Goal: Task Accomplishment & Management: Use online tool/utility

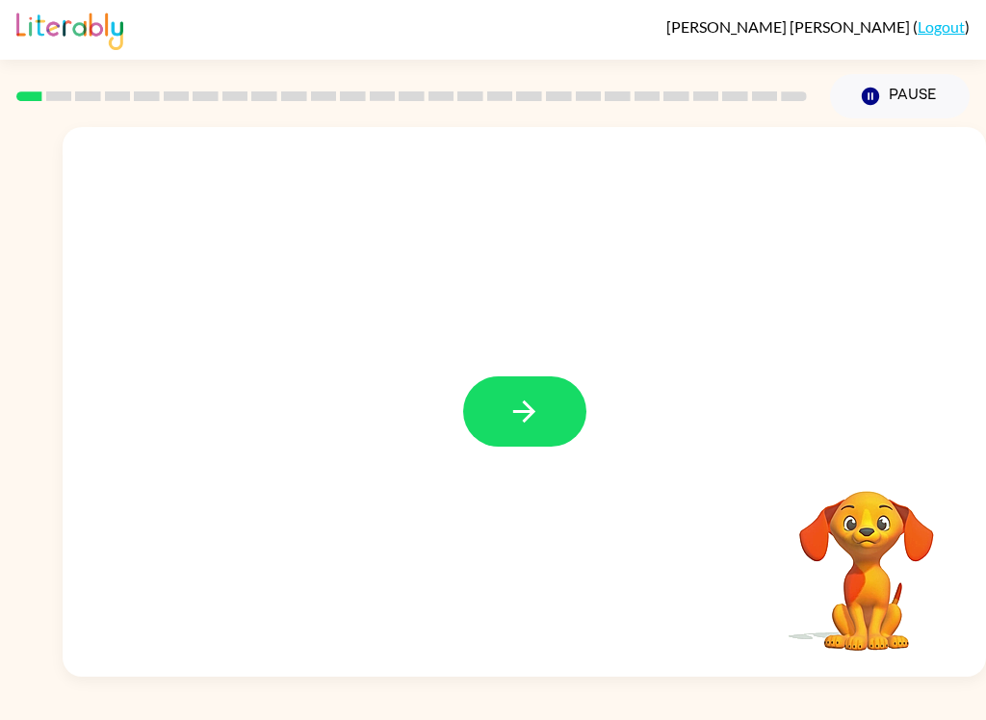
click at [902, 103] on button "Pause Pause" at bounding box center [900, 96] width 140 height 44
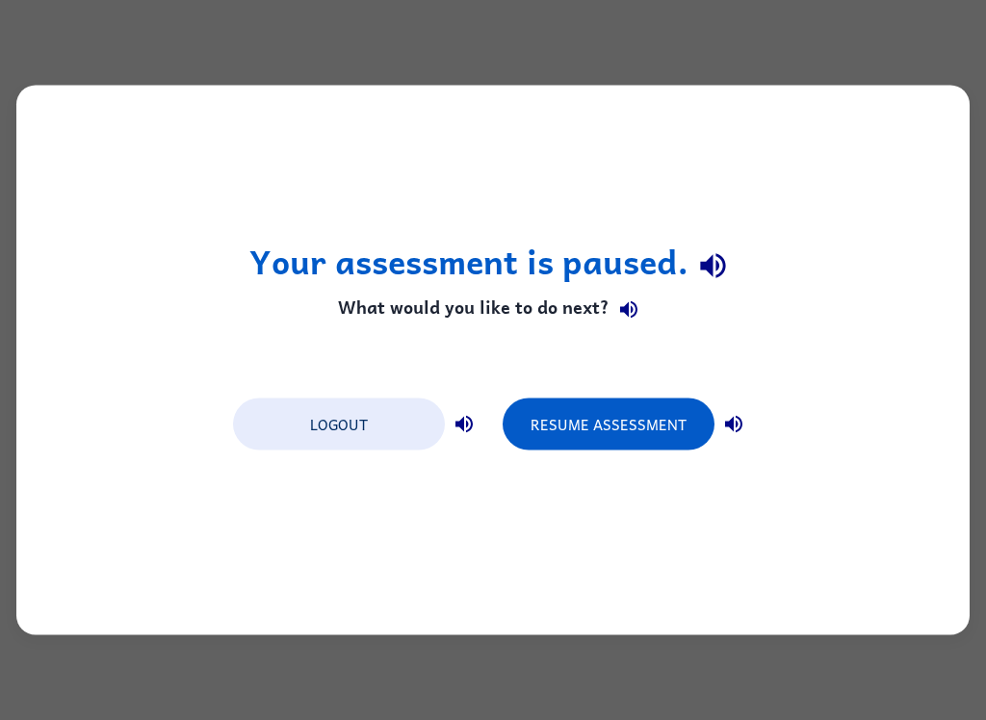
click at [594, 429] on button "Resume Assessment" at bounding box center [609, 425] width 212 height 52
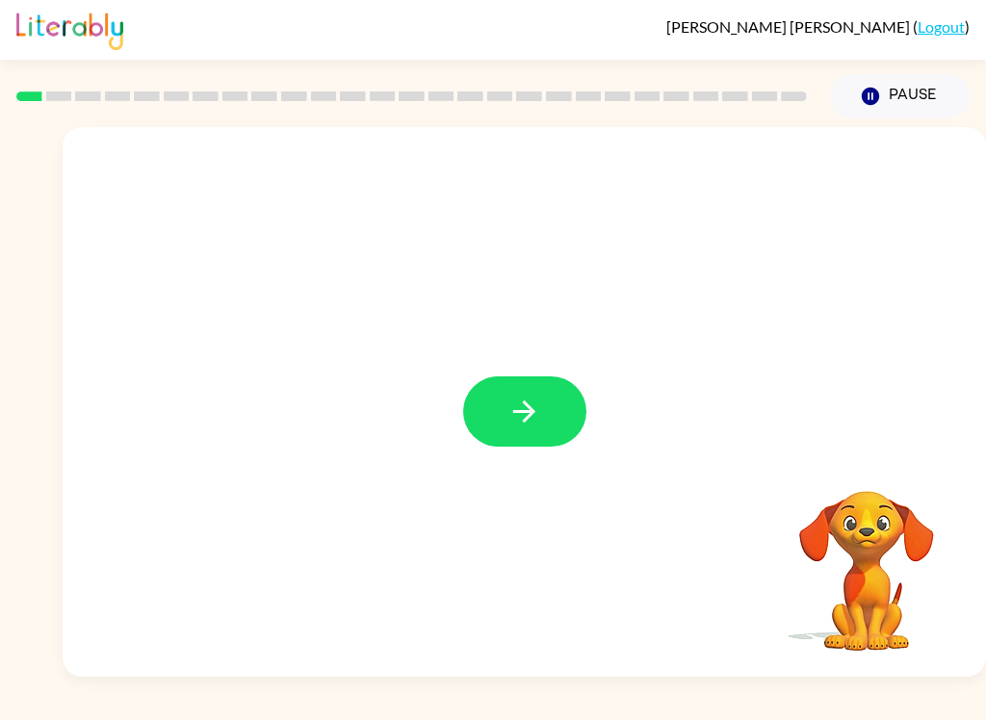
click at [582, 388] on div at bounding box center [524, 412] width 123 height 70
click at [581, 388] on div at bounding box center [524, 412] width 123 height 70
click at [516, 418] on icon "button" at bounding box center [525, 412] width 34 height 34
click at [515, 417] on div at bounding box center [525, 402] width 924 height 550
click at [535, 405] on div at bounding box center [525, 402] width 924 height 550
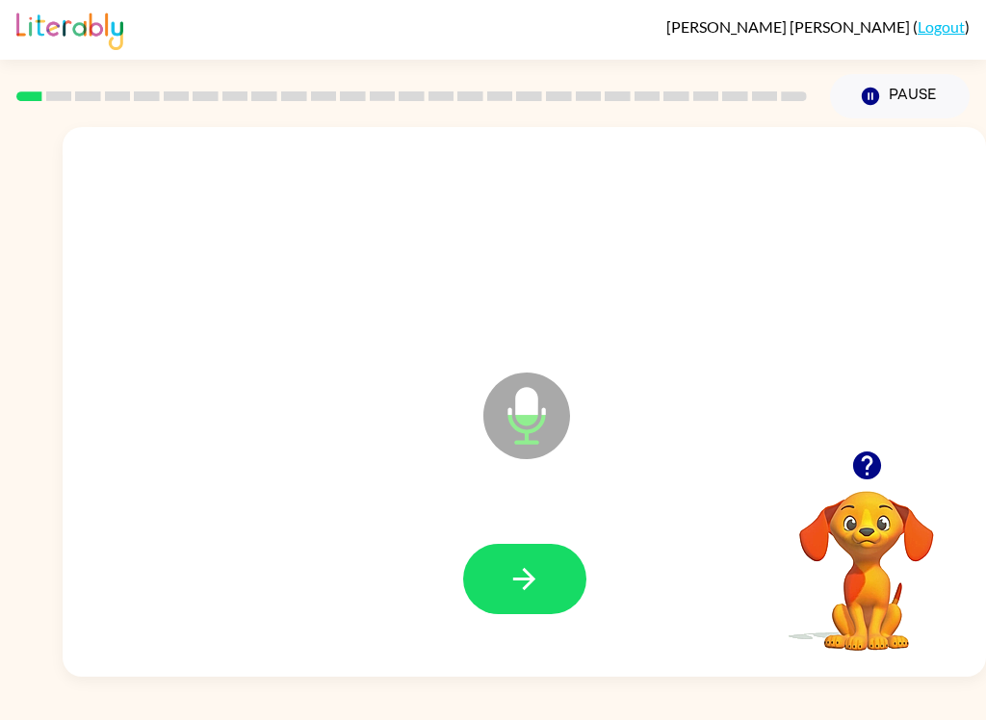
click at [543, 564] on button "button" at bounding box center [524, 579] width 123 height 70
click at [552, 596] on button "button" at bounding box center [524, 579] width 123 height 70
click at [534, 581] on icon "button" at bounding box center [524, 579] width 22 height 22
click at [550, 576] on button "button" at bounding box center [524, 579] width 123 height 70
click at [549, 578] on button "button" at bounding box center [524, 579] width 123 height 70
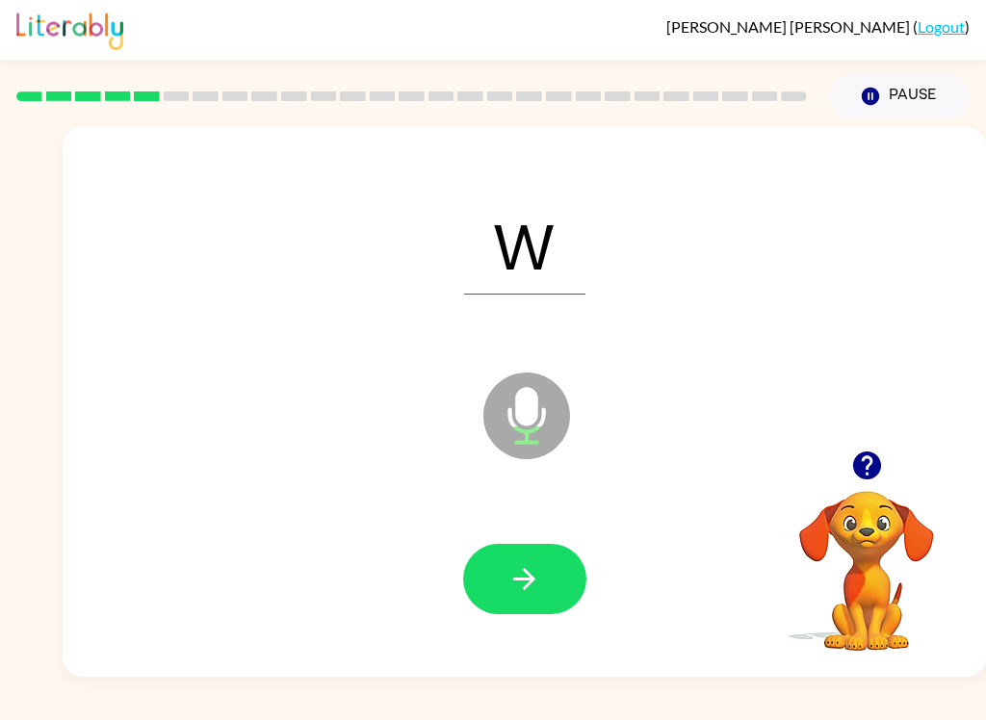
click at [559, 590] on button "button" at bounding box center [524, 579] width 123 height 70
click at [530, 580] on icon "button" at bounding box center [524, 579] width 22 height 22
click at [536, 573] on icon "button" at bounding box center [525, 579] width 34 height 34
click at [547, 585] on button "button" at bounding box center [524, 579] width 123 height 70
click at [539, 588] on icon "button" at bounding box center [525, 579] width 34 height 34
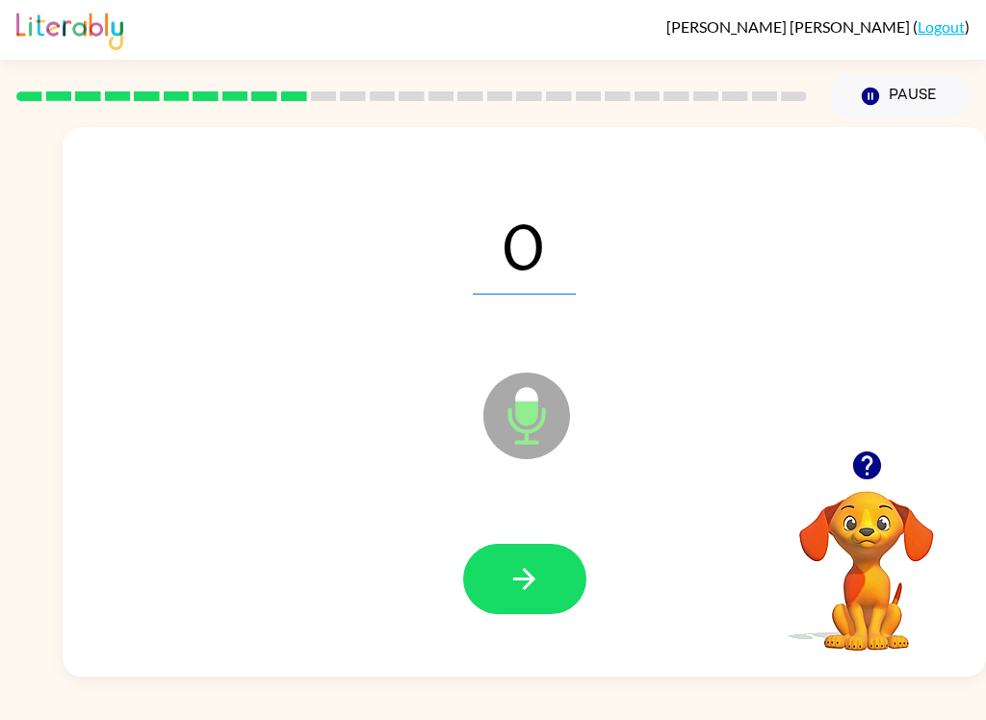
click at [533, 602] on button "button" at bounding box center [524, 579] width 123 height 70
click at [545, 568] on button "button" at bounding box center [524, 579] width 123 height 70
click at [533, 598] on button "button" at bounding box center [524, 579] width 123 height 70
click at [526, 555] on button "button" at bounding box center [524, 579] width 123 height 70
click at [533, 578] on icon "button" at bounding box center [524, 579] width 22 height 22
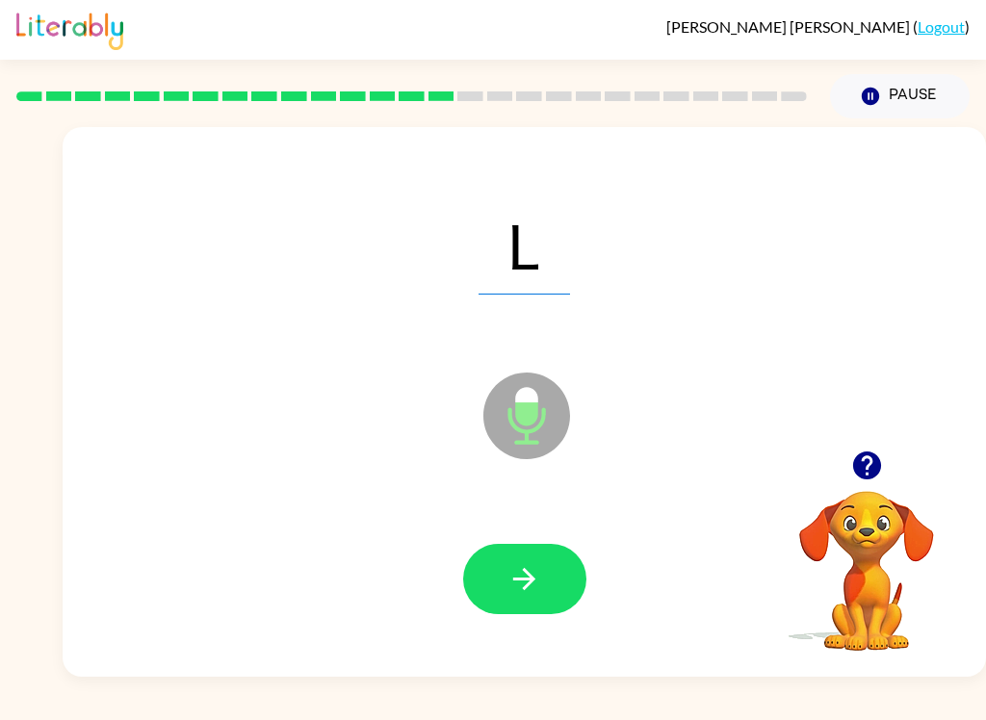
click at [536, 588] on icon "button" at bounding box center [525, 579] width 34 height 34
click at [558, 585] on button "button" at bounding box center [524, 579] width 123 height 70
click at [537, 578] on icon "button" at bounding box center [525, 579] width 34 height 34
click at [554, 591] on button "button" at bounding box center [524, 579] width 123 height 70
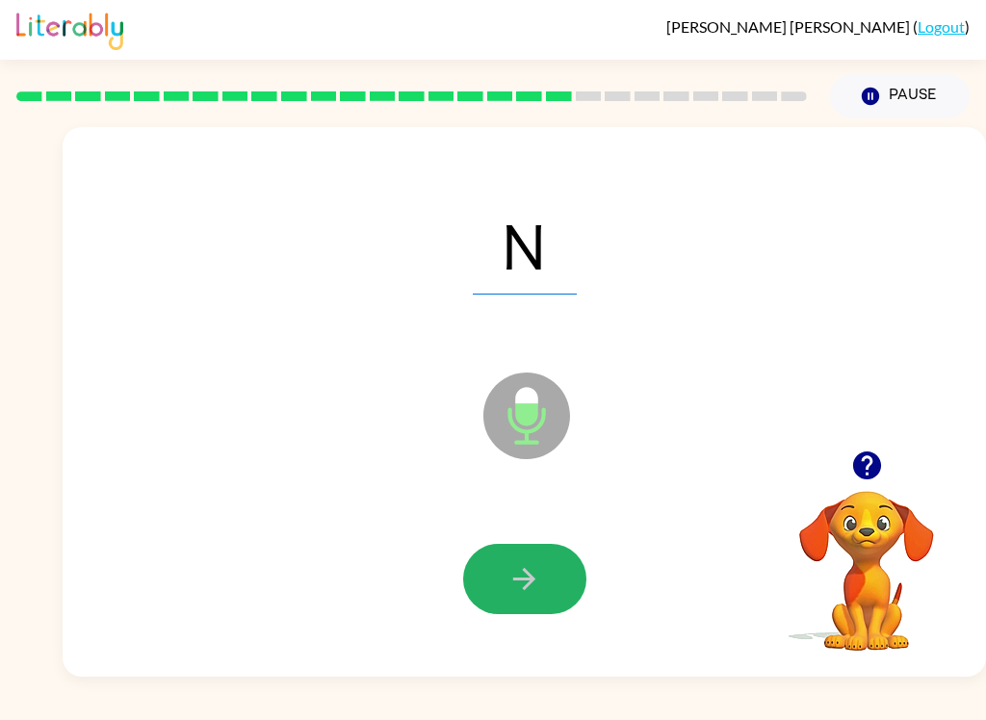
click at [535, 561] on button "button" at bounding box center [524, 579] width 123 height 70
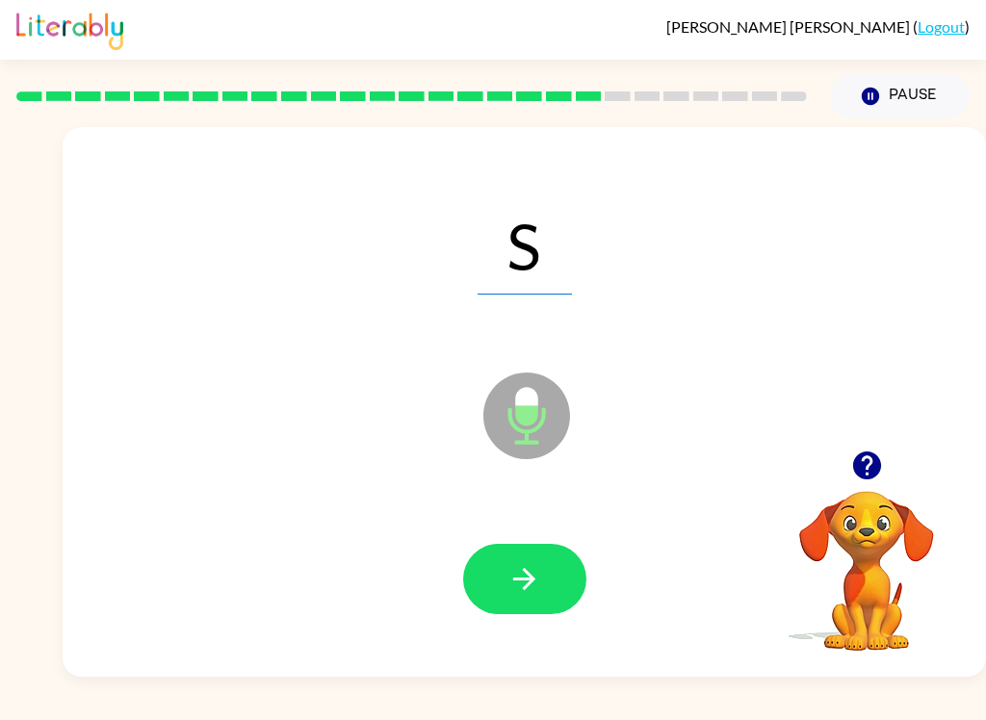
click at [508, 598] on button "button" at bounding box center [524, 579] width 123 height 70
click at [536, 575] on icon "button" at bounding box center [525, 579] width 34 height 34
click at [544, 587] on button "button" at bounding box center [524, 579] width 123 height 70
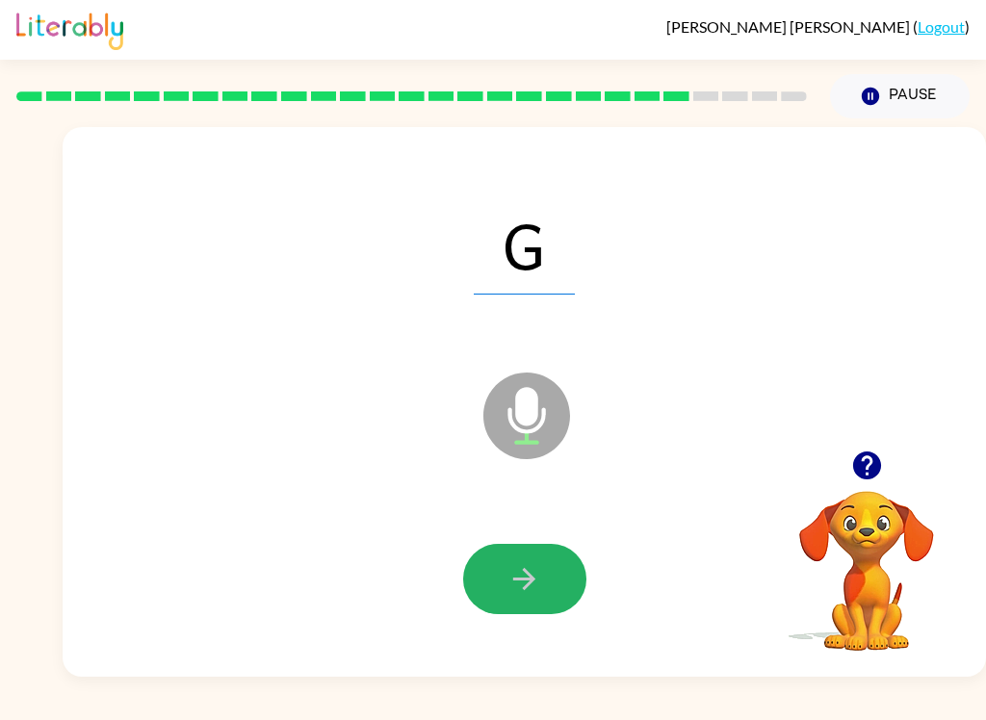
click at [541, 578] on button "button" at bounding box center [524, 579] width 123 height 70
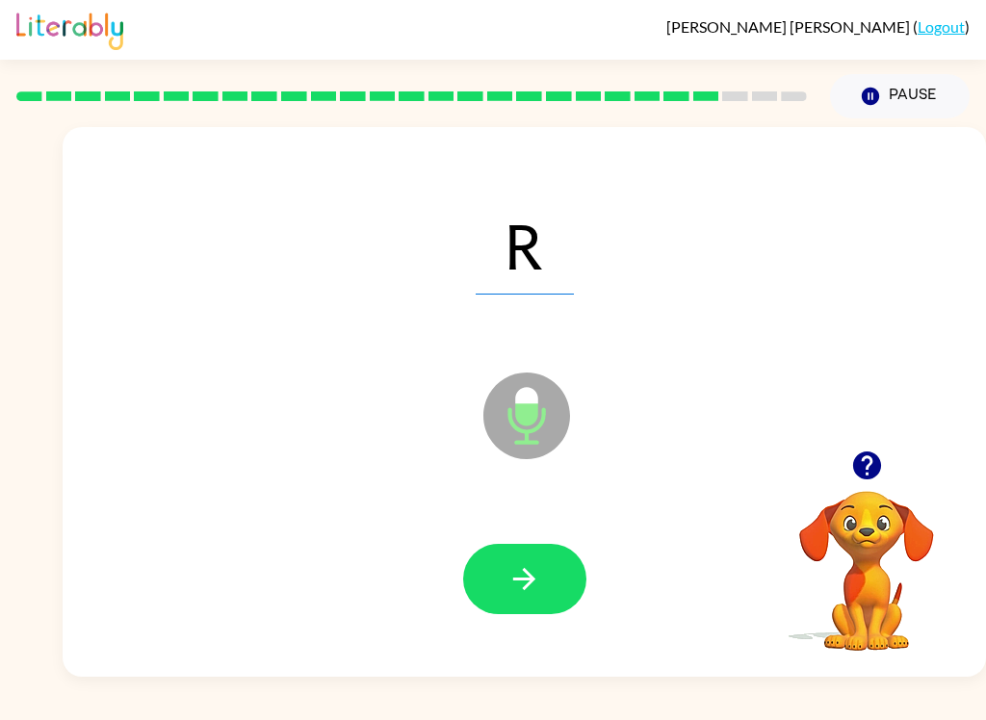
click at [533, 601] on button "button" at bounding box center [524, 579] width 123 height 70
click at [565, 599] on button "button" at bounding box center [524, 579] width 123 height 70
click at [531, 580] on icon "button" at bounding box center [524, 579] width 22 height 22
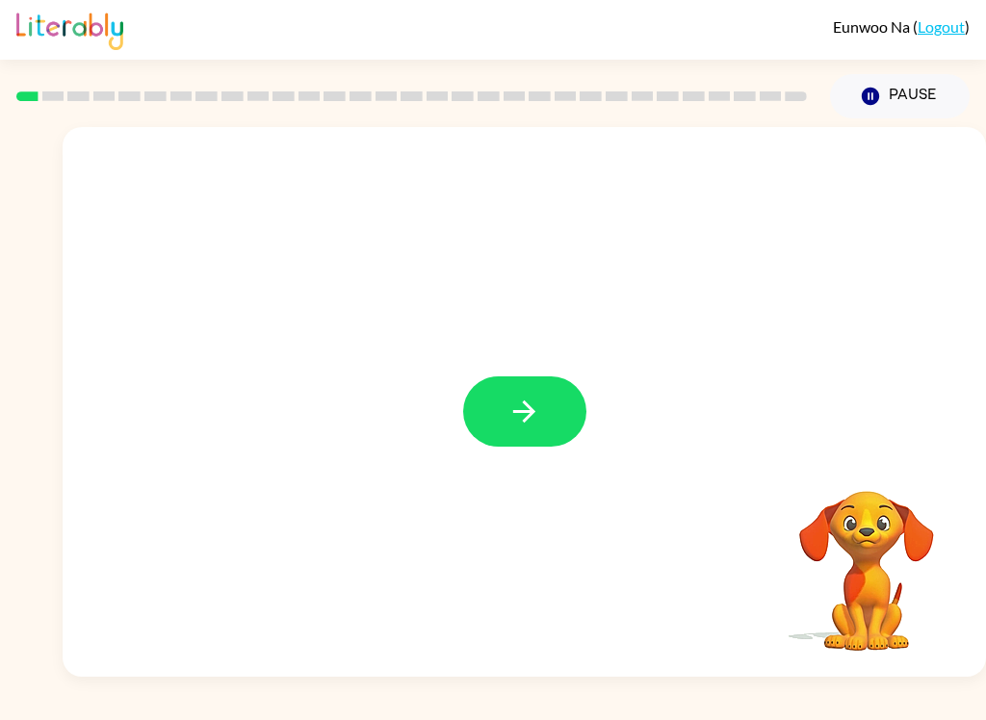
click at [522, 414] on icon "button" at bounding box center [525, 412] width 34 height 34
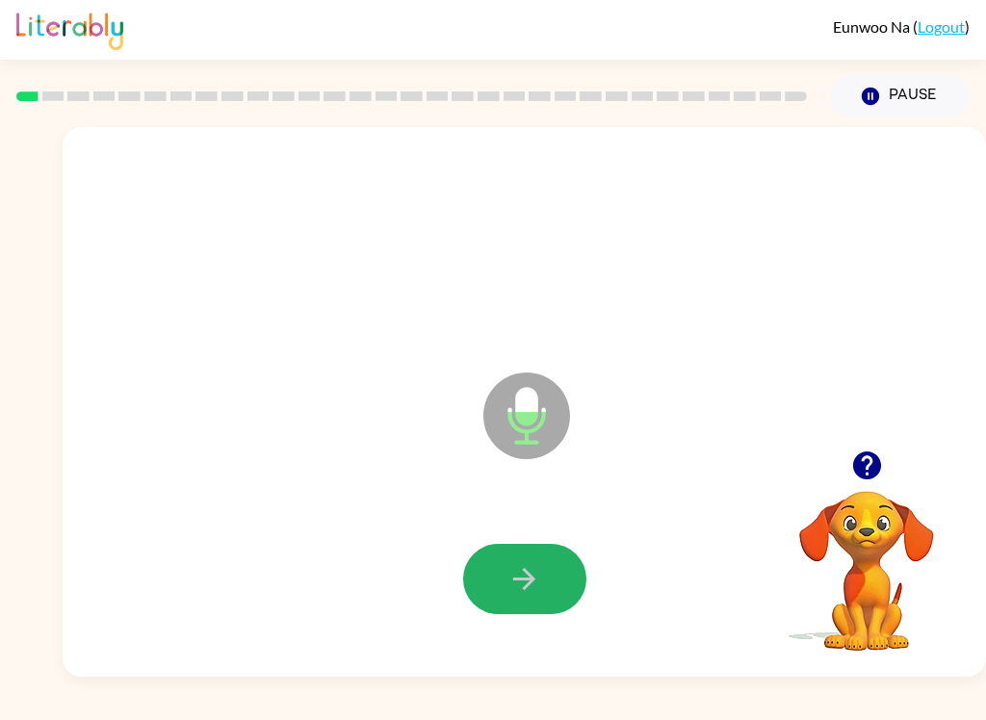
click at [507, 590] on button "button" at bounding box center [524, 579] width 123 height 70
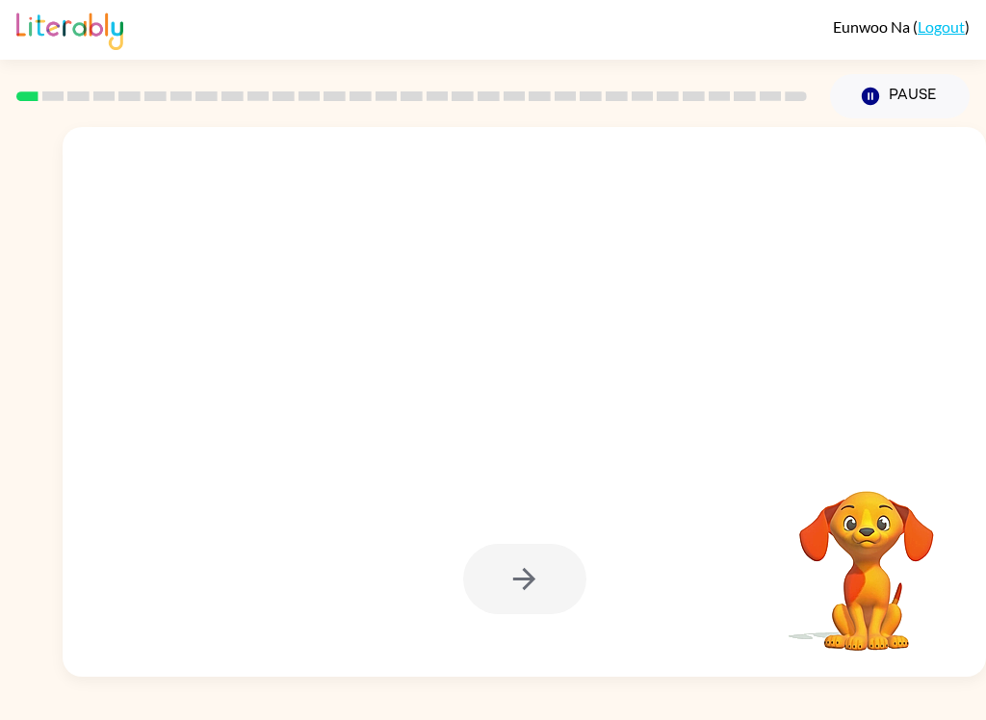
click at [560, 547] on div at bounding box center [524, 579] width 123 height 70
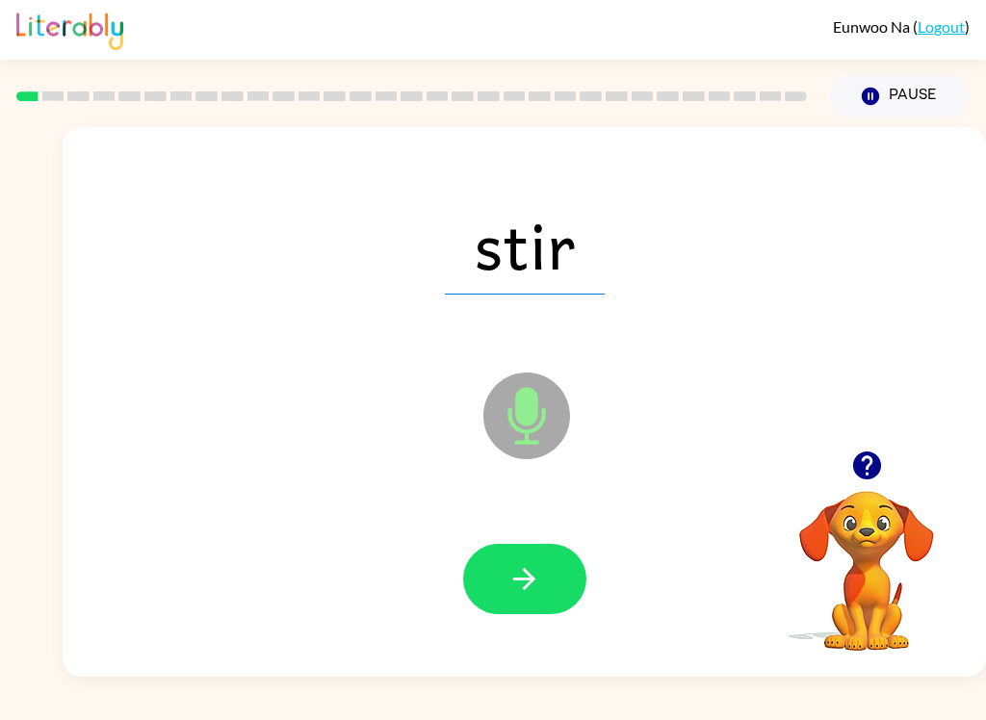
click at [539, 561] on button "button" at bounding box center [524, 579] width 123 height 70
click at [528, 546] on button "button" at bounding box center [524, 579] width 123 height 70
click at [532, 580] on icon "button" at bounding box center [524, 579] width 22 height 22
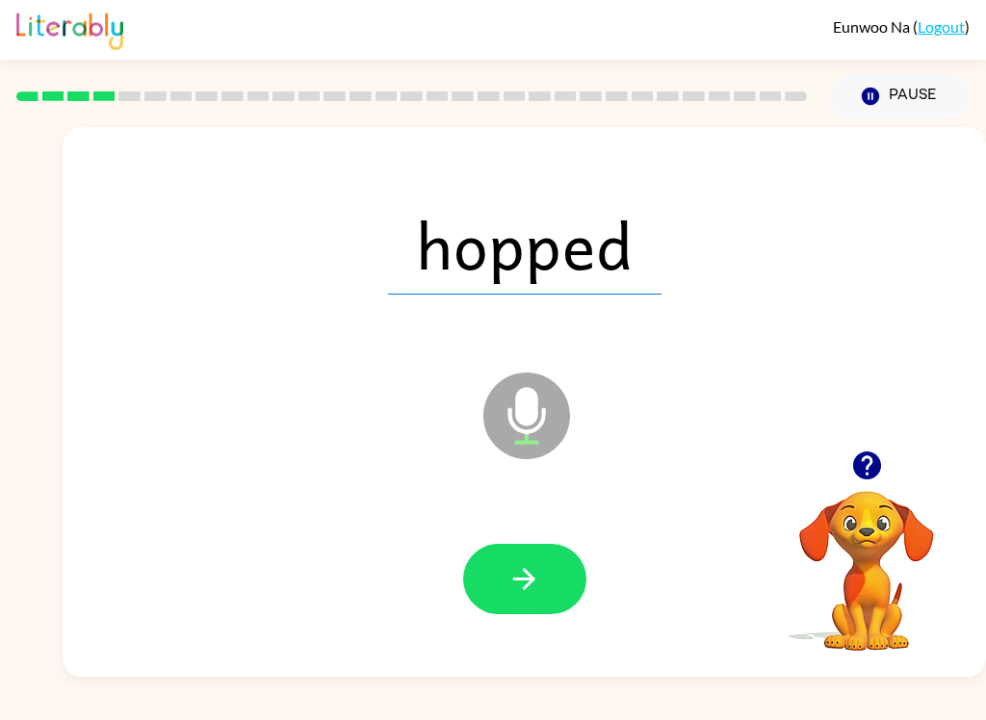
click at [550, 580] on button "button" at bounding box center [524, 579] width 123 height 70
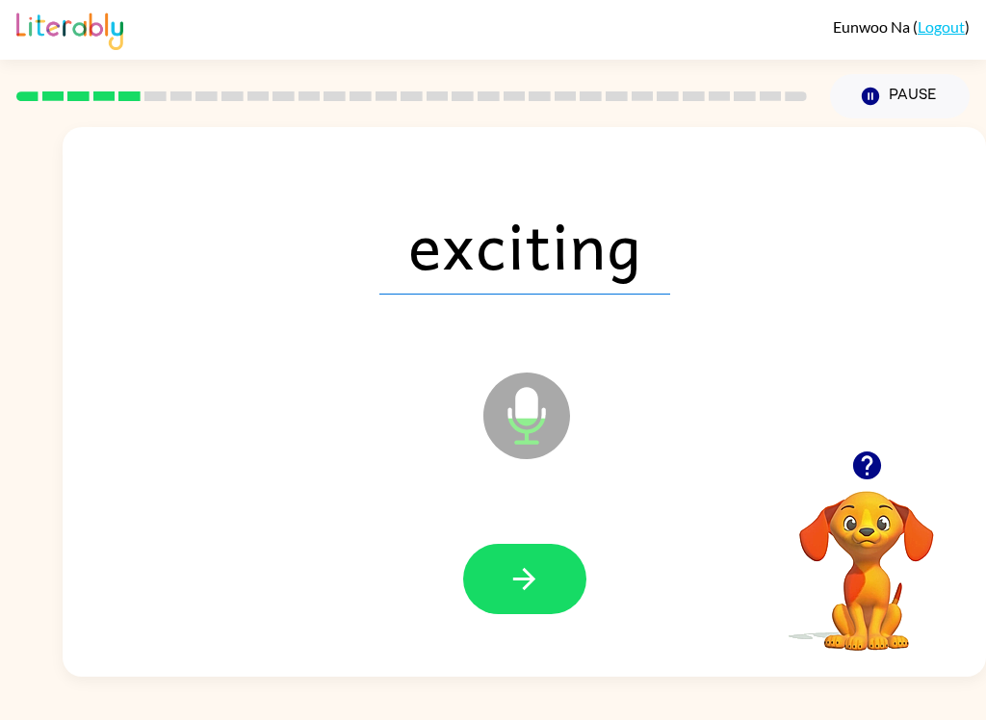
click at [552, 559] on button "button" at bounding box center [524, 579] width 123 height 70
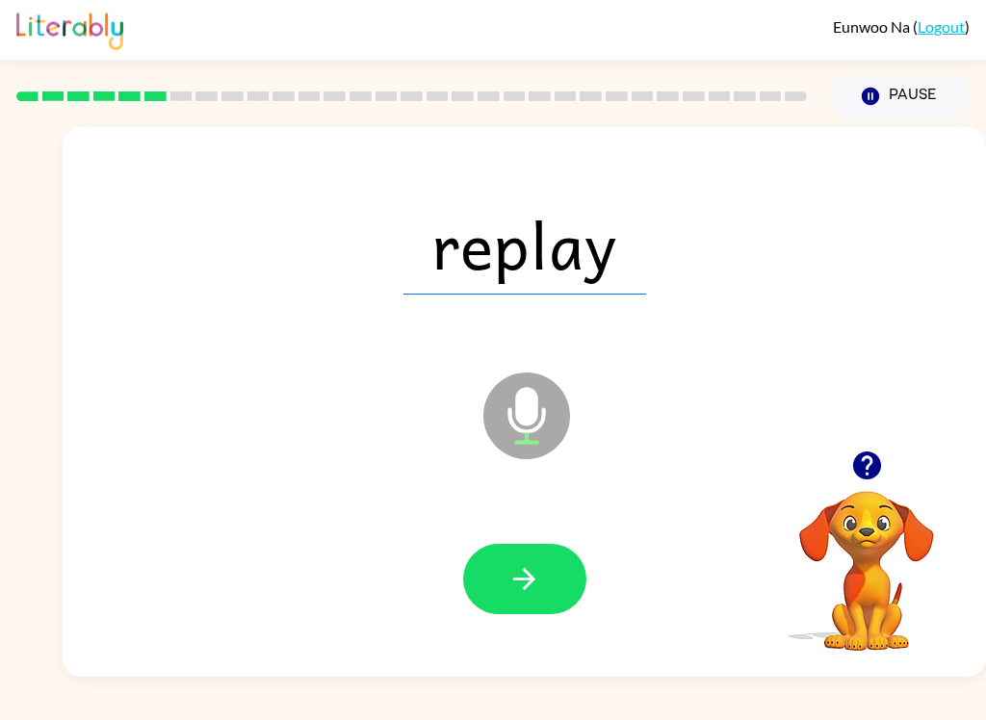
click at [553, 563] on button "button" at bounding box center [524, 579] width 123 height 70
click at [564, 579] on button "button" at bounding box center [524, 579] width 123 height 70
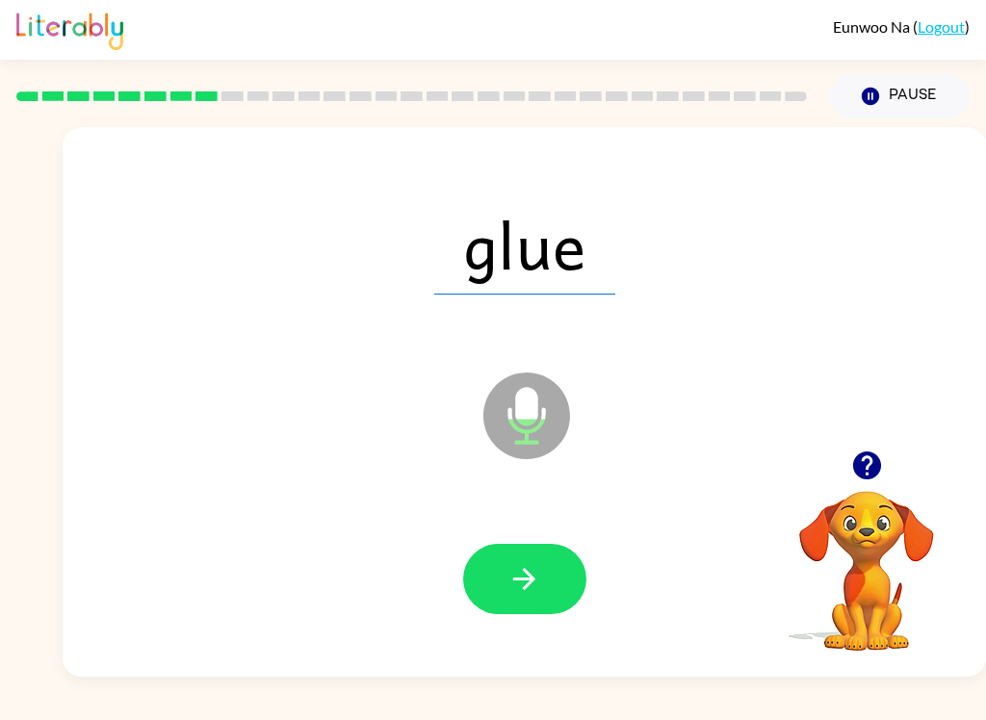
click at [536, 598] on button "button" at bounding box center [524, 579] width 123 height 70
click at [503, 576] on button "button" at bounding box center [524, 579] width 123 height 70
click at [523, 599] on button "button" at bounding box center [524, 579] width 123 height 70
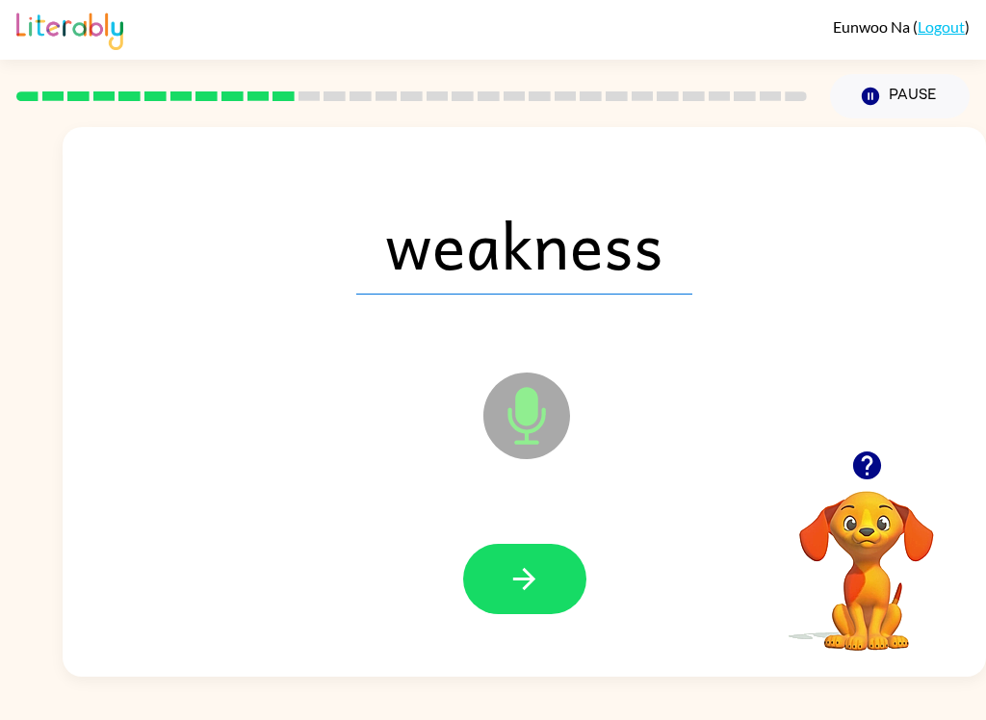
click at [503, 558] on button "button" at bounding box center [524, 579] width 123 height 70
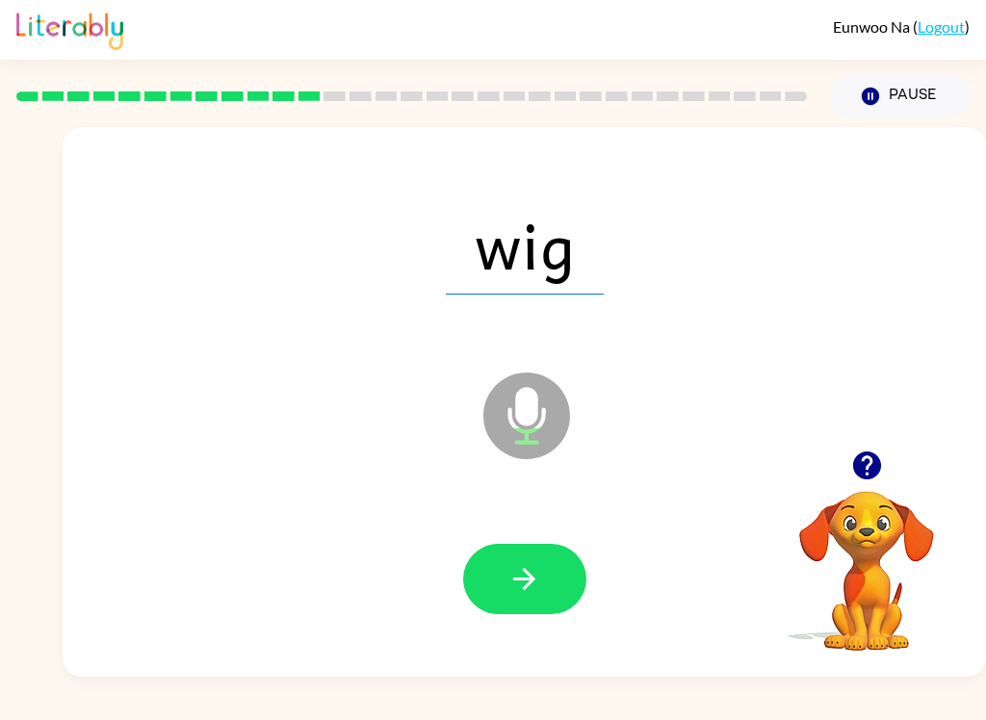
click at [507, 595] on button "button" at bounding box center [524, 579] width 123 height 70
click at [506, 557] on button "button" at bounding box center [524, 579] width 123 height 70
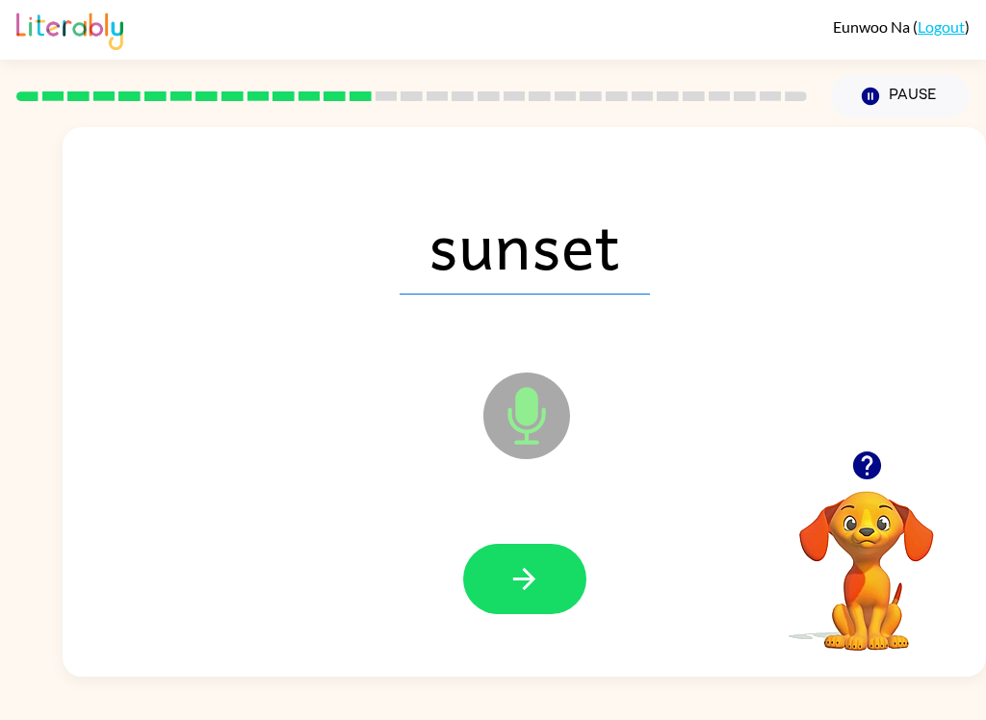
click at [540, 572] on icon "button" at bounding box center [525, 579] width 34 height 34
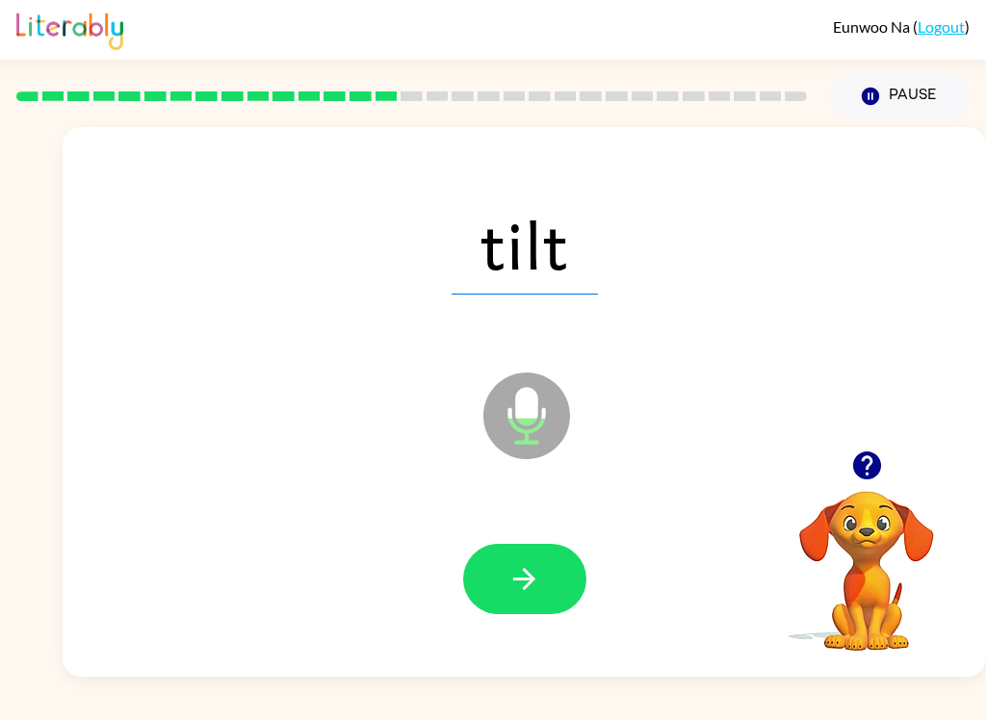
click at [539, 546] on button "button" at bounding box center [524, 579] width 123 height 70
click at [487, 584] on button "button" at bounding box center [524, 579] width 123 height 70
click at [552, 566] on button "button" at bounding box center [524, 579] width 123 height 70
click at [548, 562] on button "button" at bounding box center [524, 579] width 123 height 70
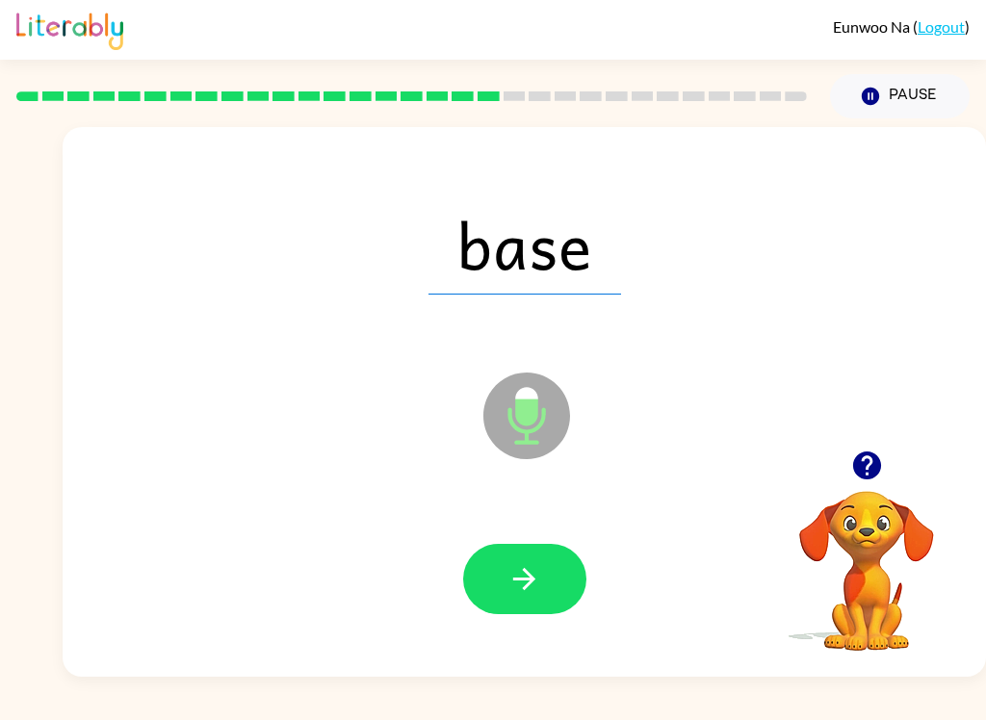
click at [484, 562] on button "button" at bounding box center [524, 579] width 123 height 70
click at [529, 578] on icon "button" at bounding box center [525, 579] width 34 height 34
click at [525, 538] on div at bounding box center [524, 580] width 885 height 158
click at [573, 565] on button "button" at bounding box center [524, 579] width 123 height 70
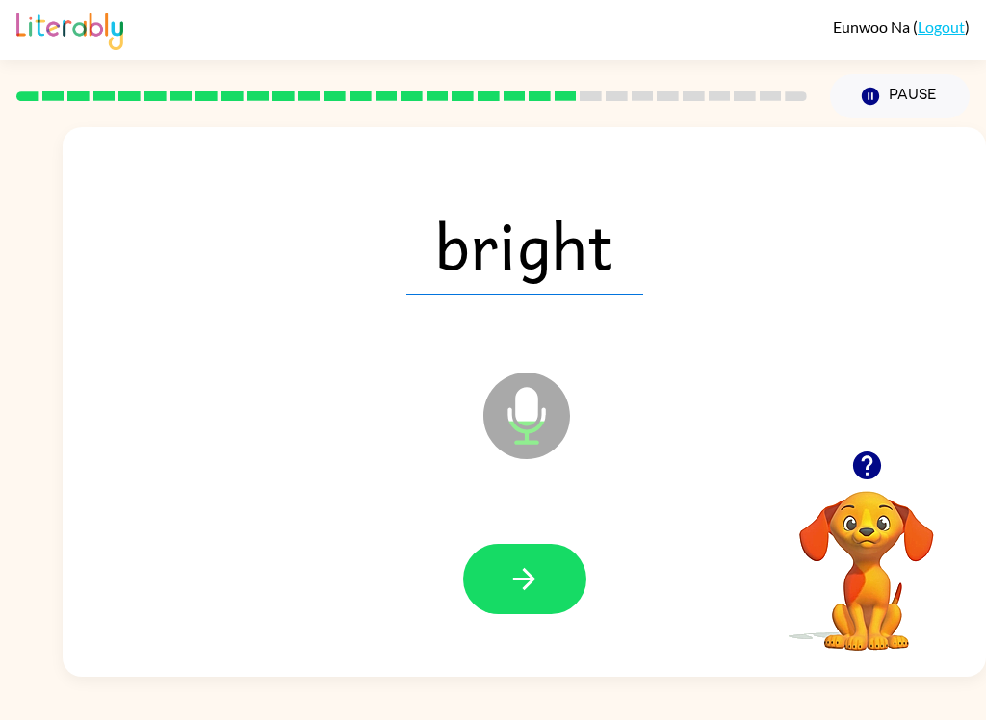
click at [492, 609] on button "button" at bounding box center [524, 579] width 123 height 70
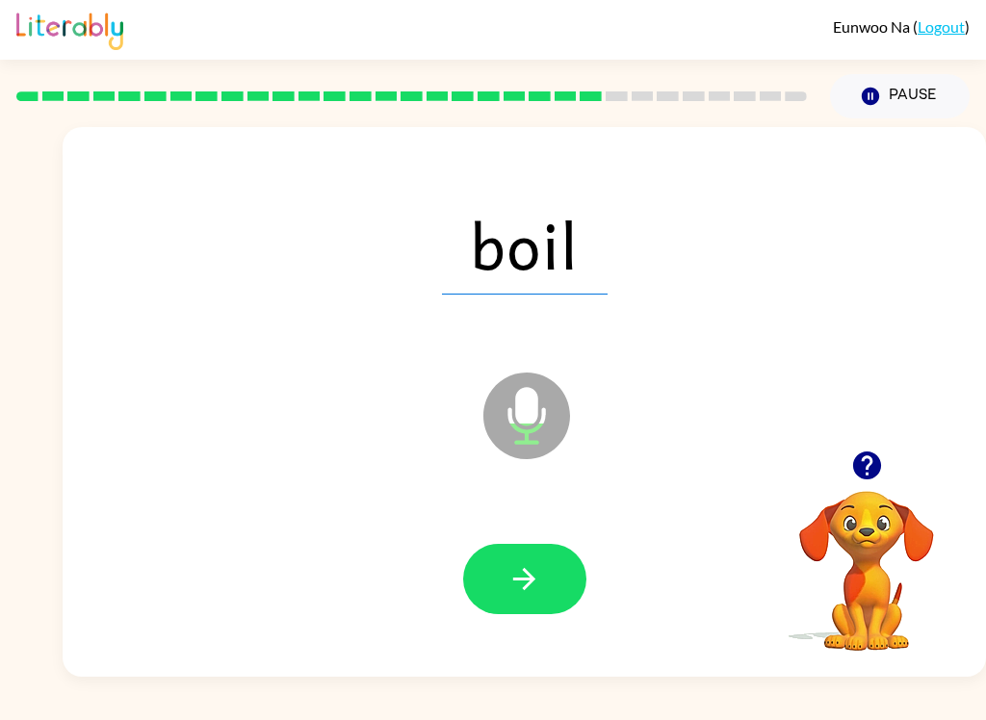
click at [557, 606] on button "button" at bounding box center [524, 579] width 123 height 70
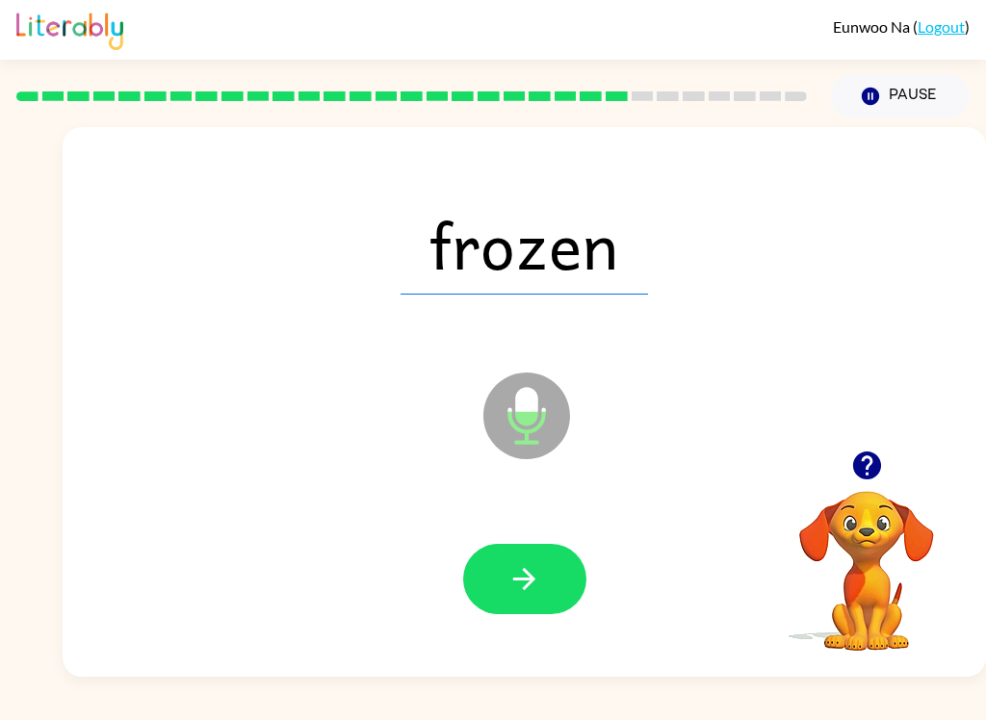
click at [509, 548] on button "button" at bounding box center [524, 579] width 123 height 70
click at [517, 559] on button "button" at bounding box center [524, 579] width 123 height 70
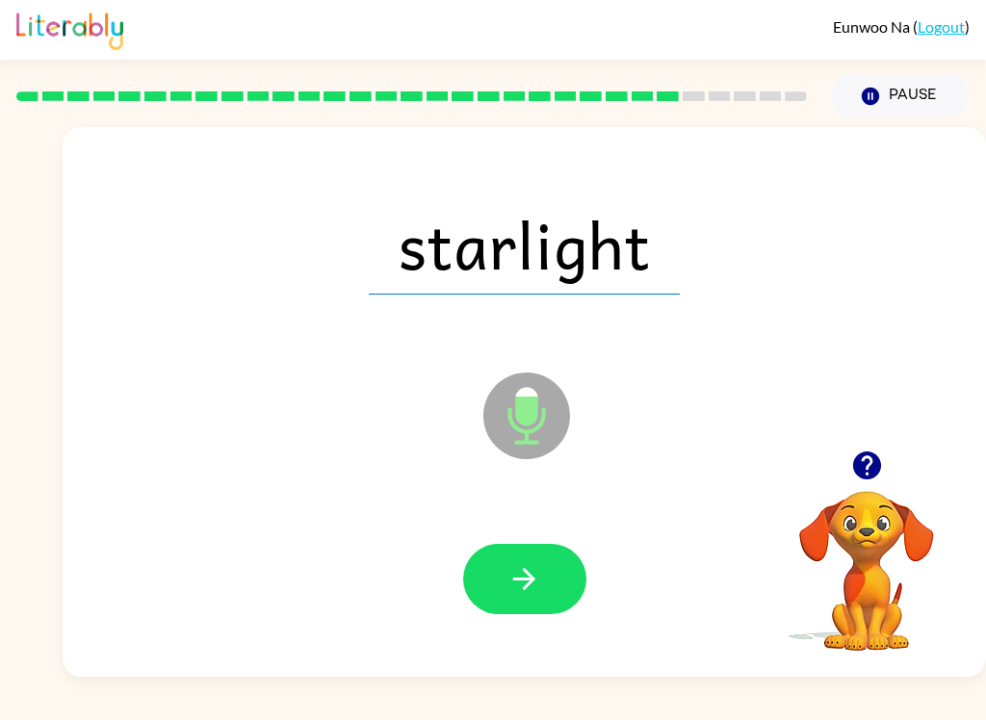
click at [530, 564] on icon "button" at bounding box center [525, 579] width 34 height 34
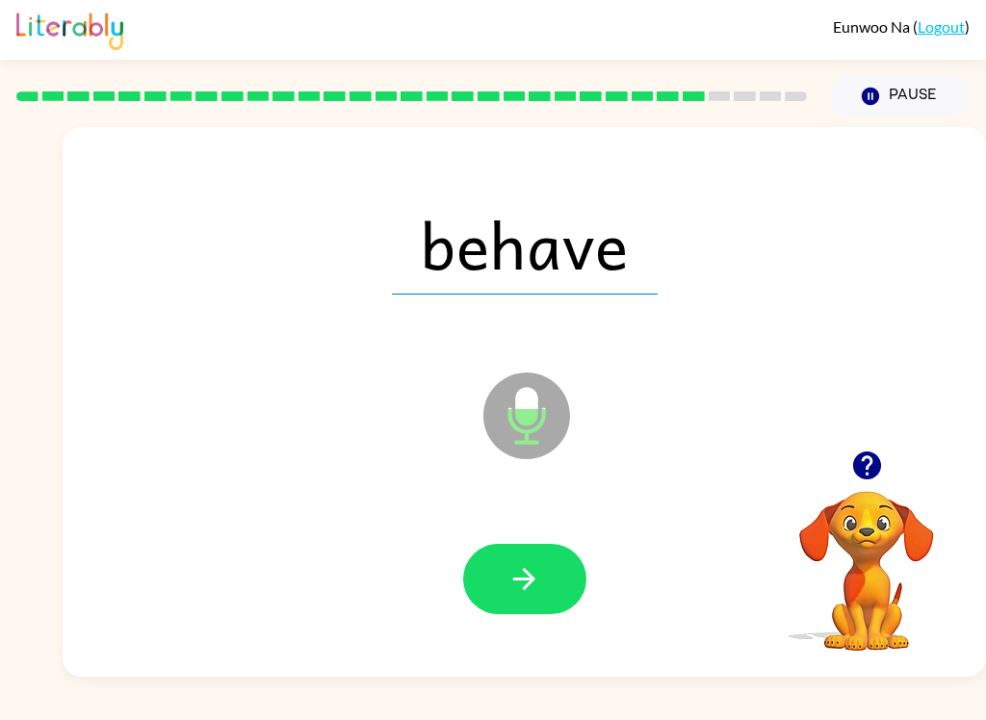
click at [517, 558] on button "button" at bounding box center [524, 579] width 123 height 70
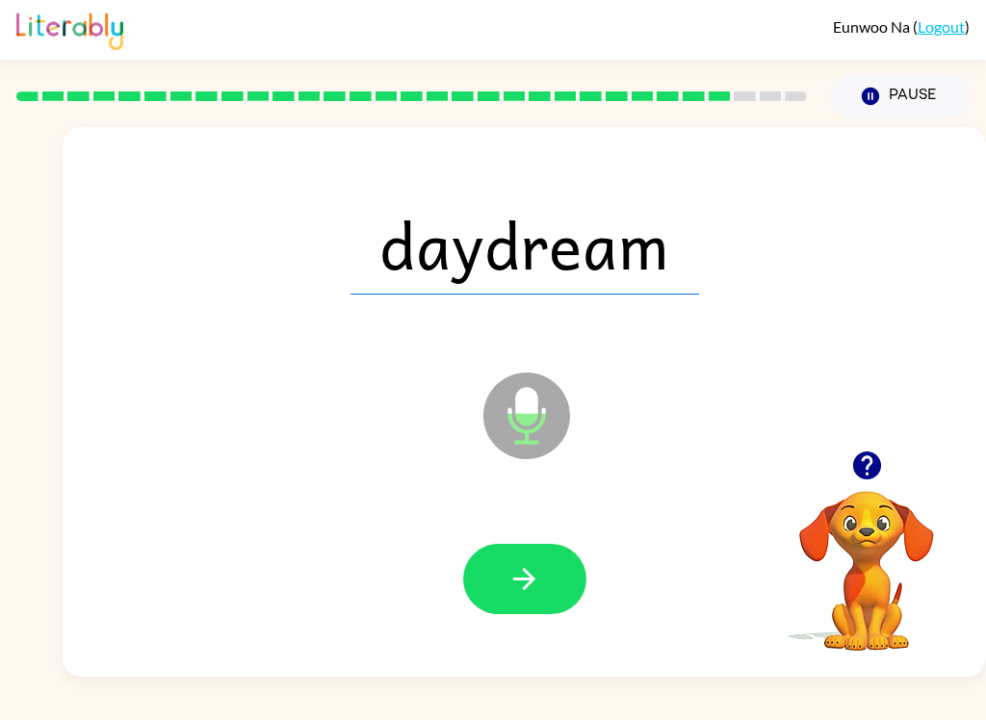
click at [521, 566] on icon "button" at bounding box center [525, 579] width 34 height 34
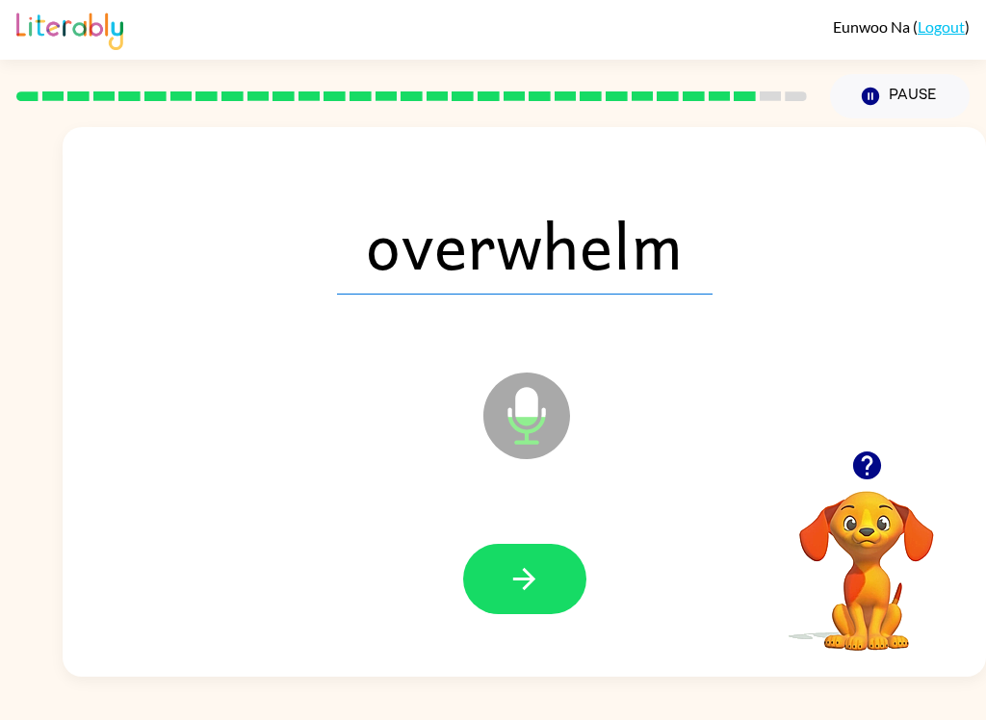
click at [520, 583] on icon "button" at bounding box center [525, 579] width 34 height 34
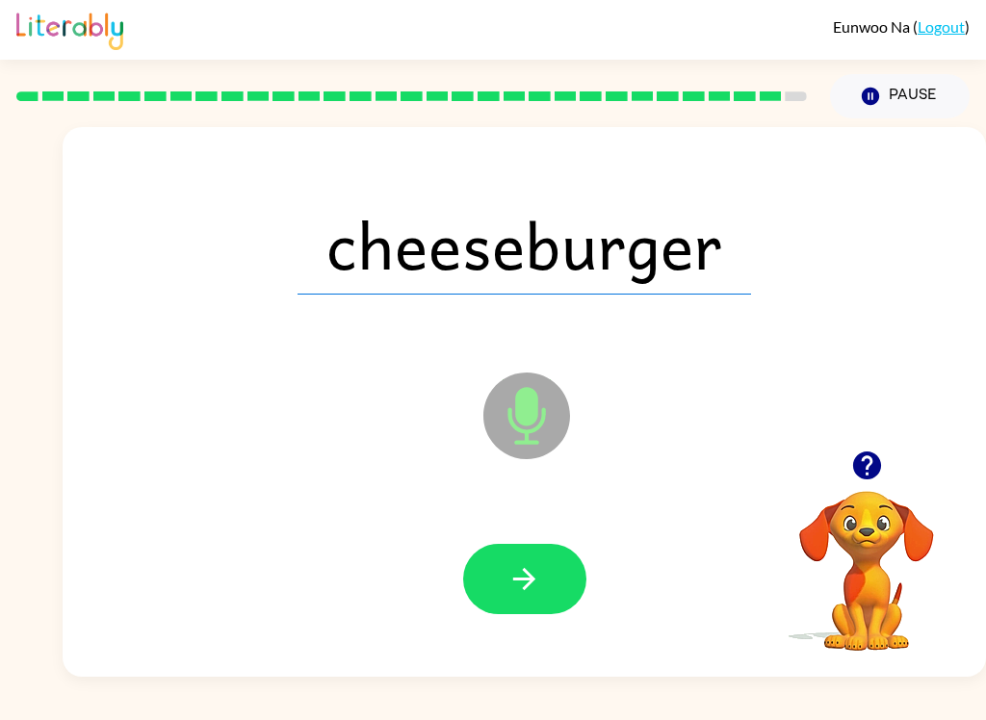
click at [524, 573] on icon "button" at bounding box center [525, 579] width 34 height 34
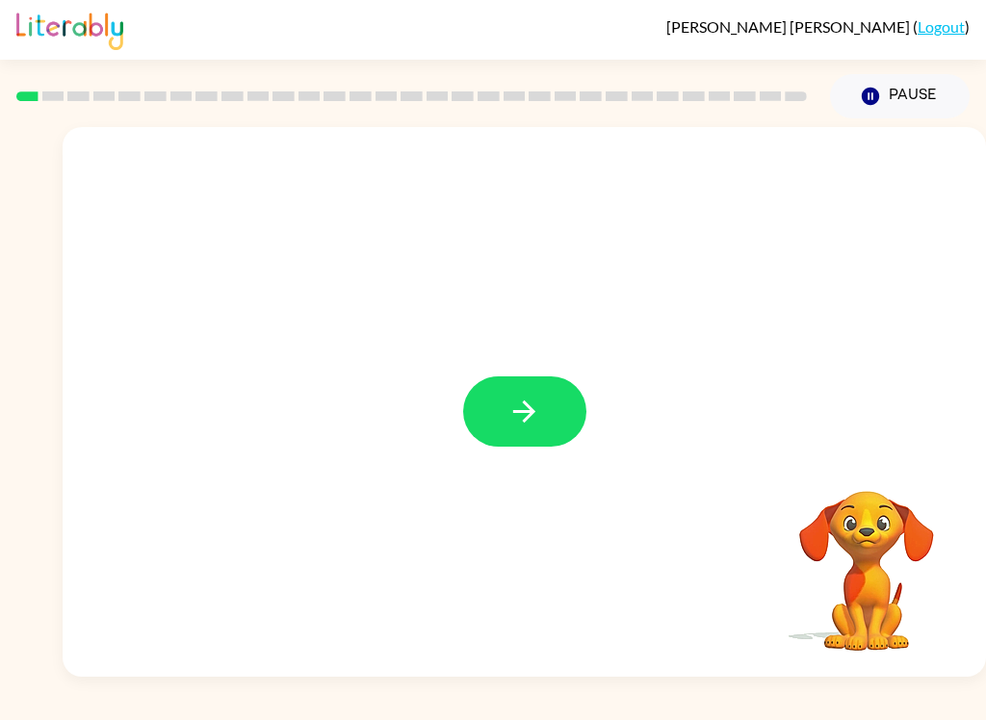
click at [528, 398] on icon "button" at bounding box center [525, 412] width 34 height 34
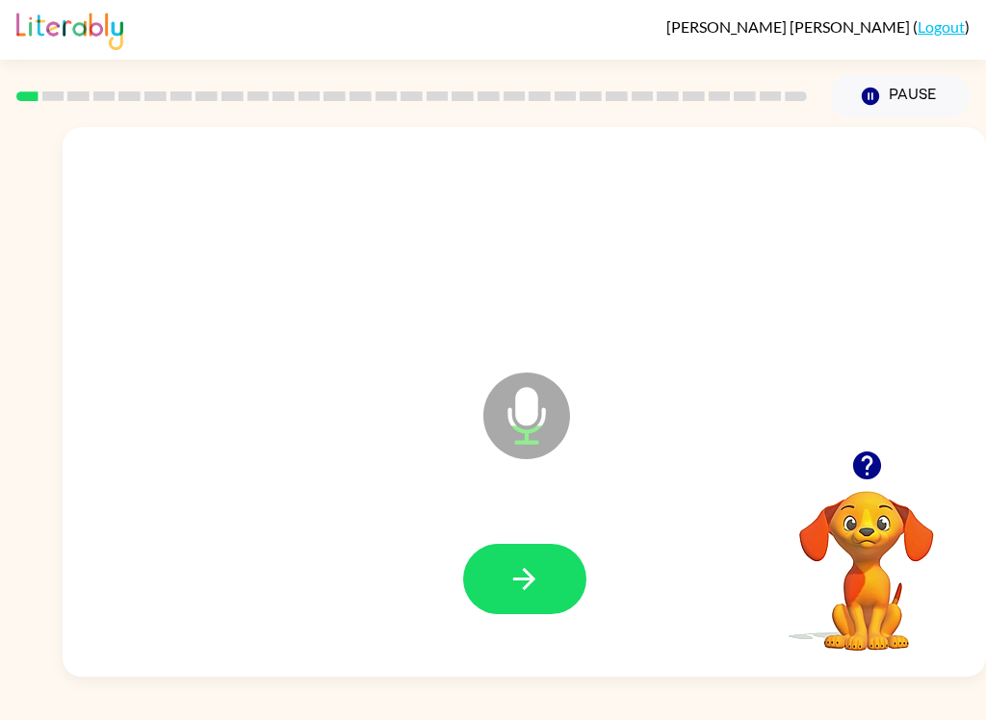
click at [540, 585] on icon "button" at bounding box center [525, 579] width 34 height 34
click at [550, 586] on button "button" at bounding box center [524, 579] width 123 height 70
click at [550, 555] on button "button" at bounding box center [524, 579] width 123 height 70
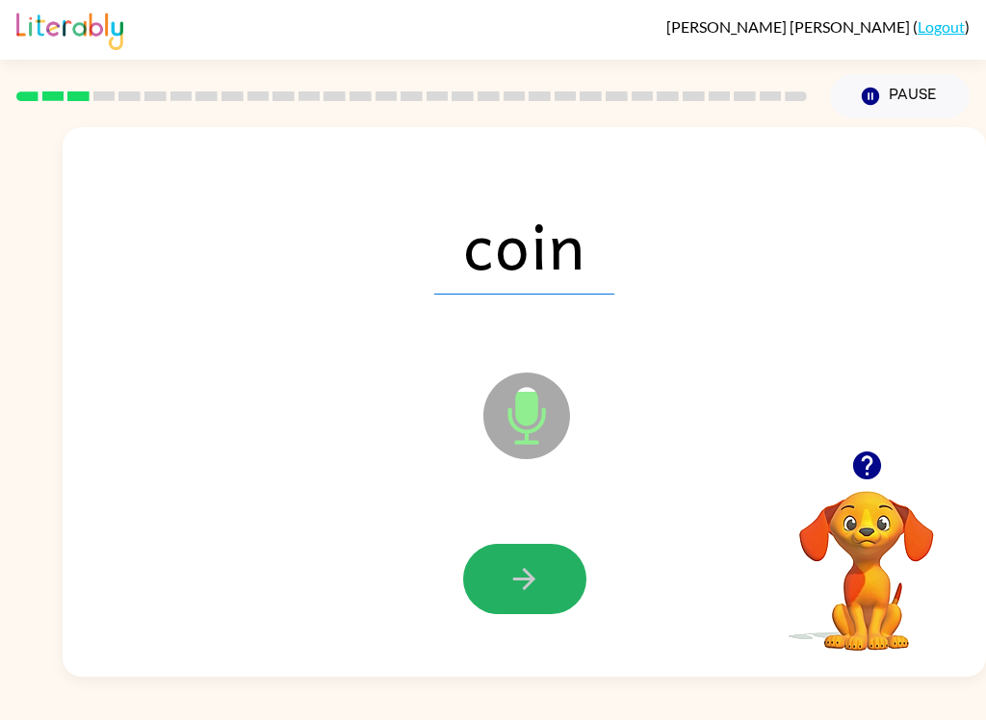
click at [557, 577] on button "button" at bounding box center [524, 579] width 123 height 70
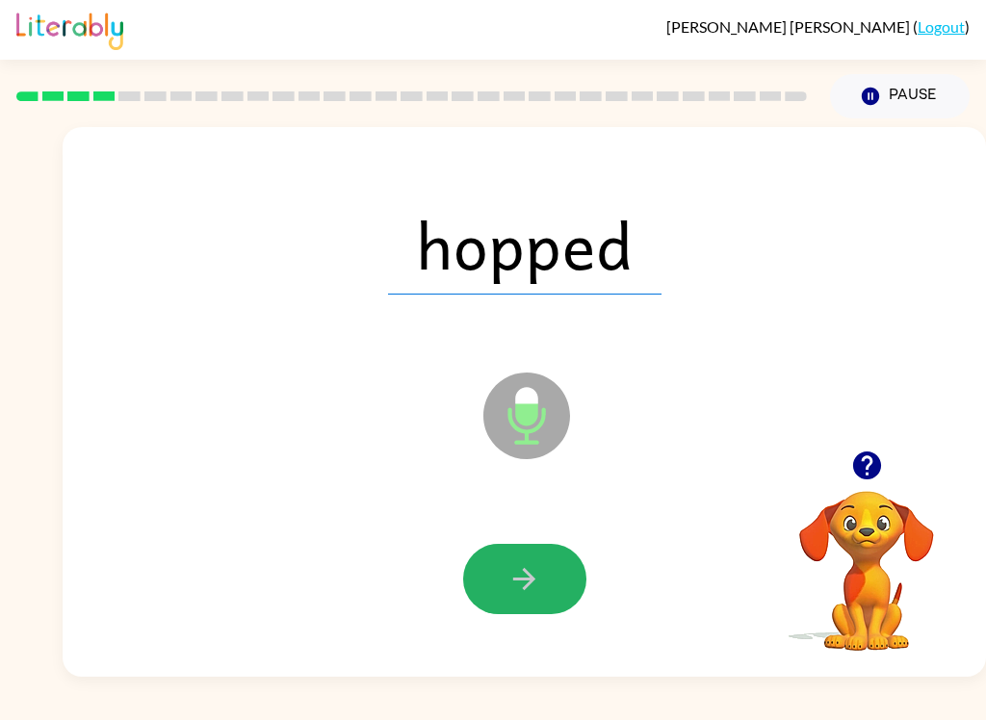
click at [542, 609] on button "button" at bounding box center [524, 579] width 123 height 70
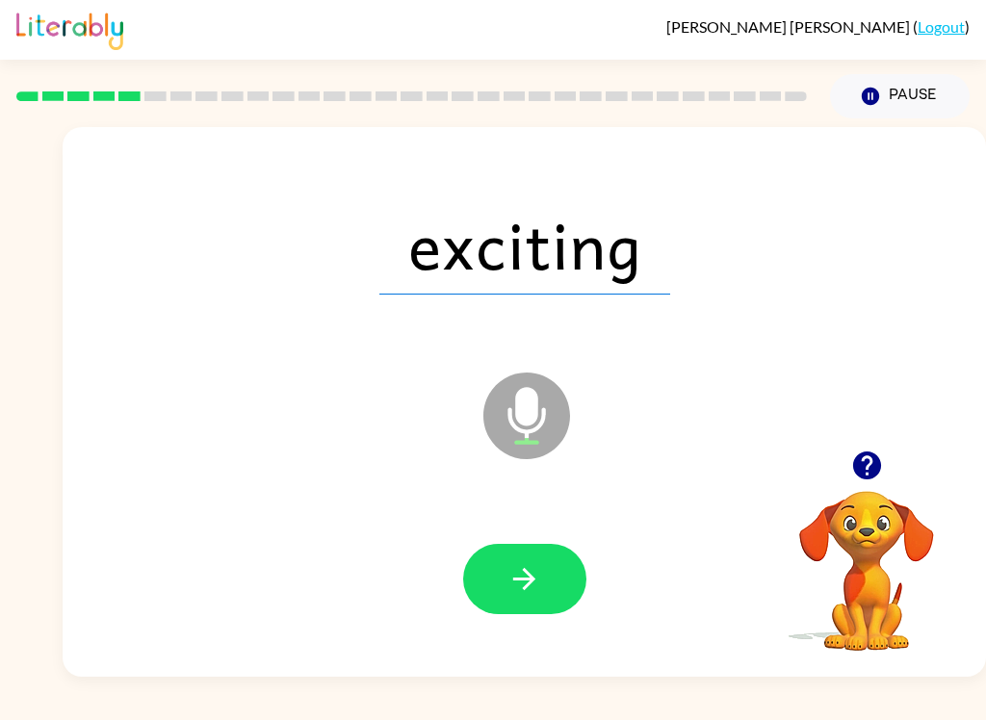
click at [530, 562] on icon "button" at bounding box center [525, 579] width 34 height 34
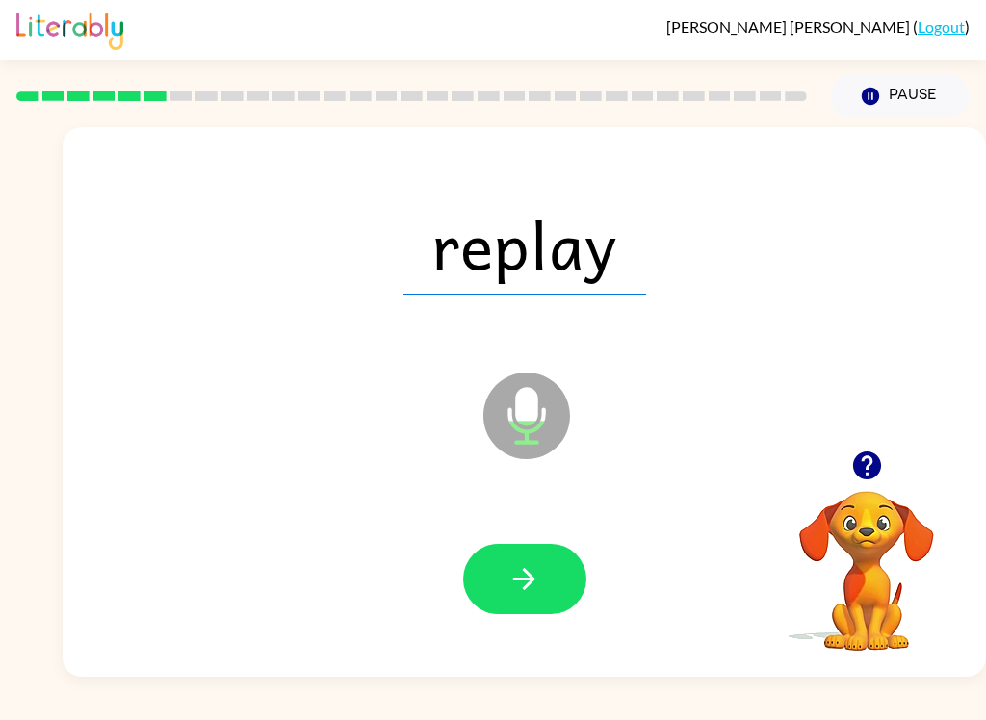
click at [540, 586] on icon "button" at bounding box center [525, 579] width 34 height 34
click at [544, 556] on button "button" at bounding box center [524, 579] width 123 height 70
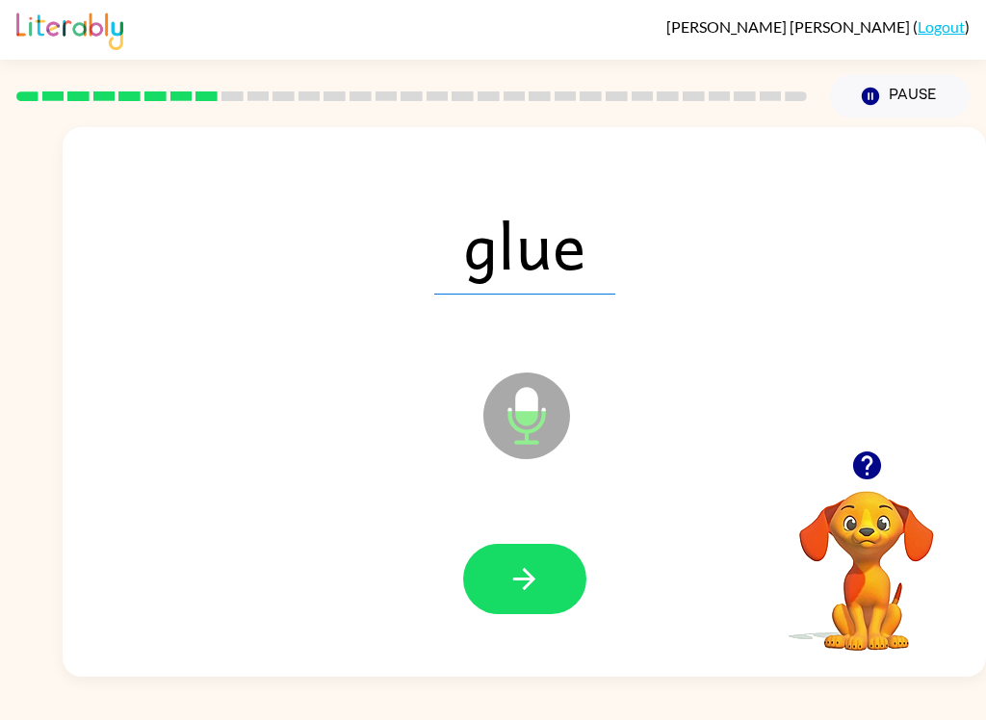
click at [542, 580] on button "button" at bounding box center [524, 579] width 123 height 70
click at [554, 566] on button "button" at bounding box center [524, 579] width 123 height 70
click at [538, 578] on icon "button" at bounding box center [525, 579] width 34 height 34
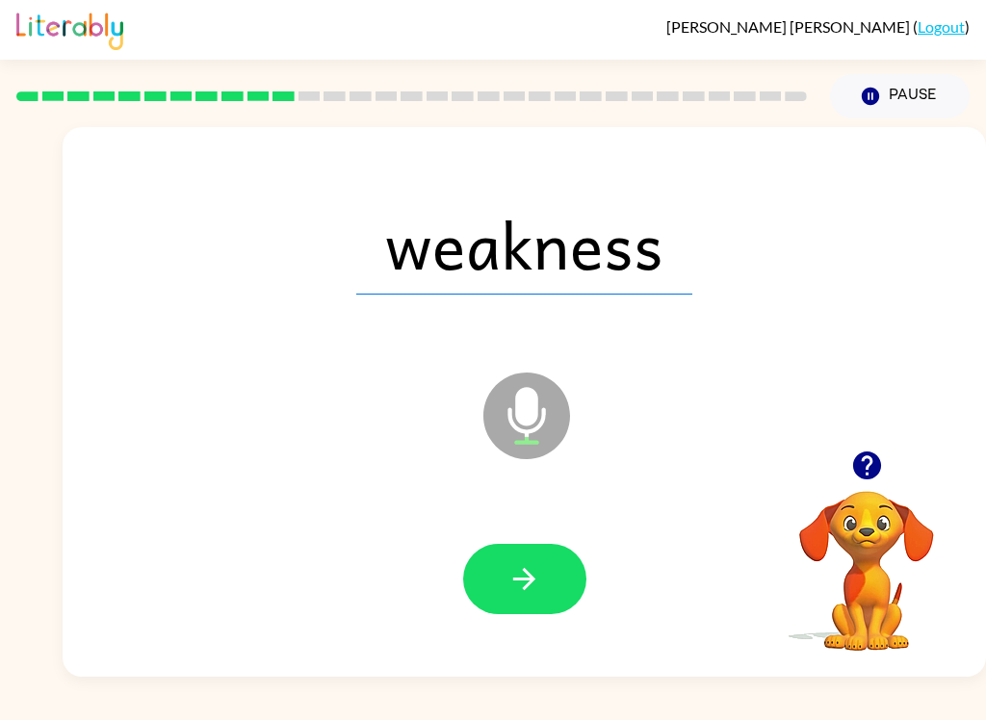
click at [902, 574] on video "Your browser must support playing .mp4 files to use Literably. Please try using…" at bounding box center [867, 557] width 193 height 193
click at [868, 547] on video "Your browser must support playing .mp4 files to use Literably. Please try using…" at bounding box center [867, 557] width 193 height 193
click at [883, 557] on video "Your browser must support playing .mp4 files to use Literably. Please try using…" at bounding box center [867, 557] width 193 height 193
click at [565, 595] on button "button" at bounding box center [524, 579] width 123 height 70
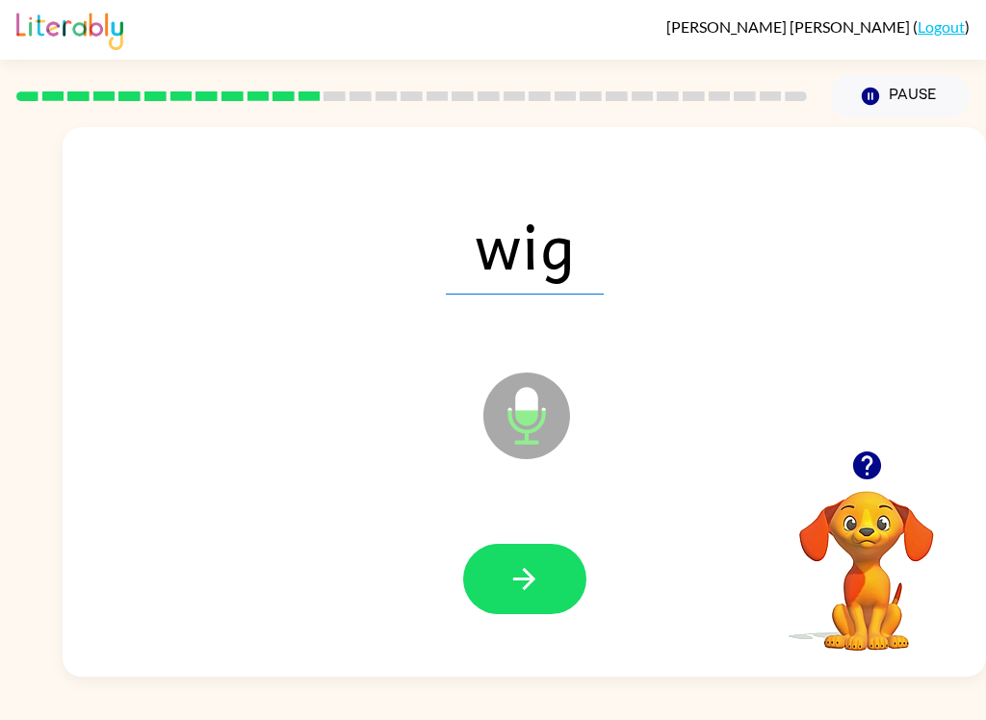
click at [533, 582] on icon "button" at bounding box center [524, 579] width 22 height 22
click at [564, 588] on button "button" at bounding box center [524, 579] width 123 height 70
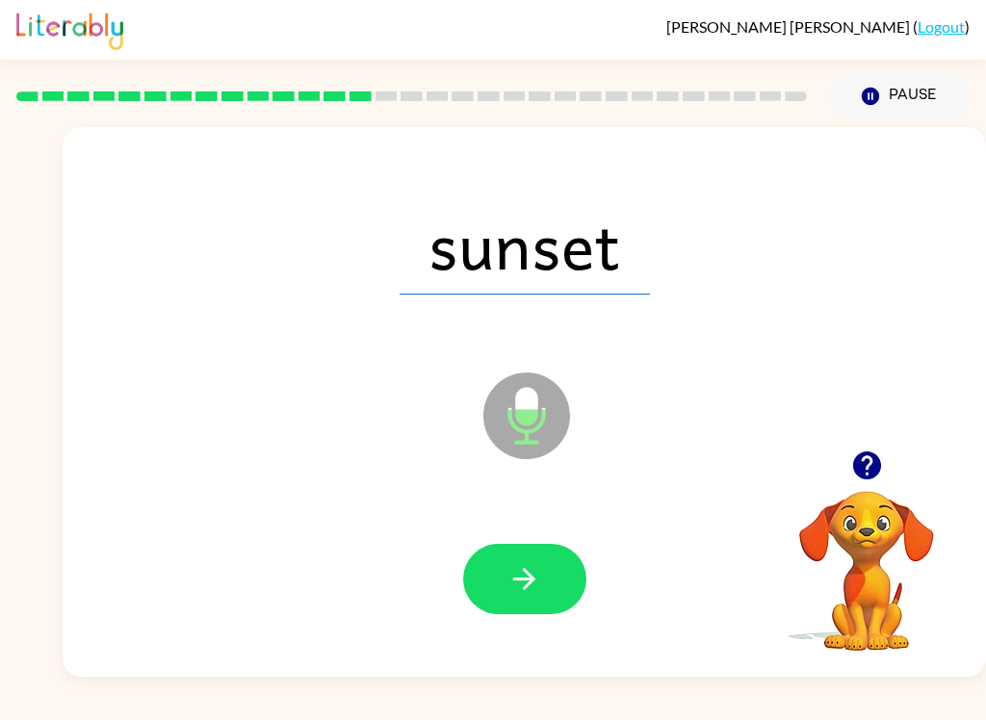
click at [542, 585] on button "button" at bounding box center [524, 579] width 123 height 70
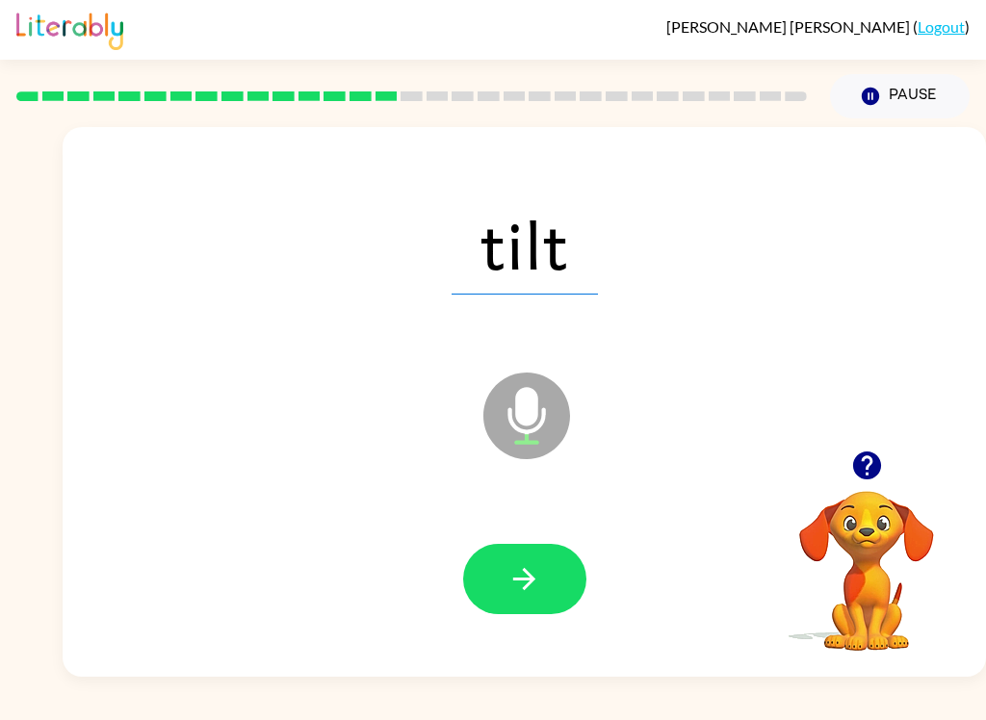
click at [541, 588] on button "button" at bounding box center [524, 579] width 123 height 70
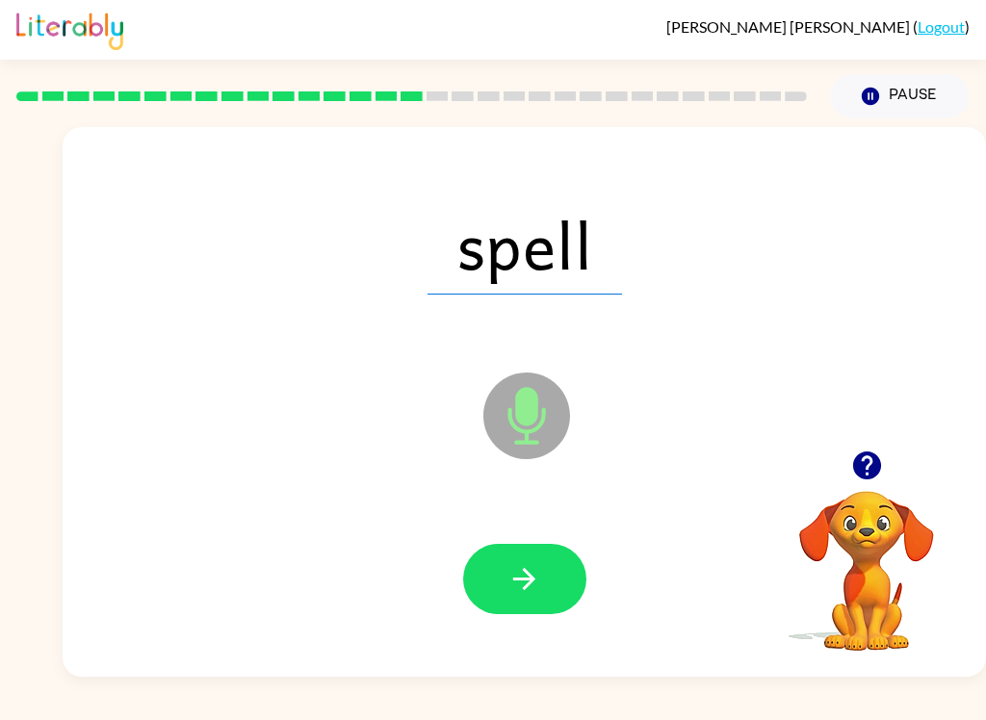
click at [528, 569] on icon "button" at bounding box center [525, 579] width 34 height 34
click at [537, 600] on button "button" at bounding box center [524, 579] width 123 height 70
click at [524, 585] on icon "button" at bounding box center [525, 579] width 34 height 34
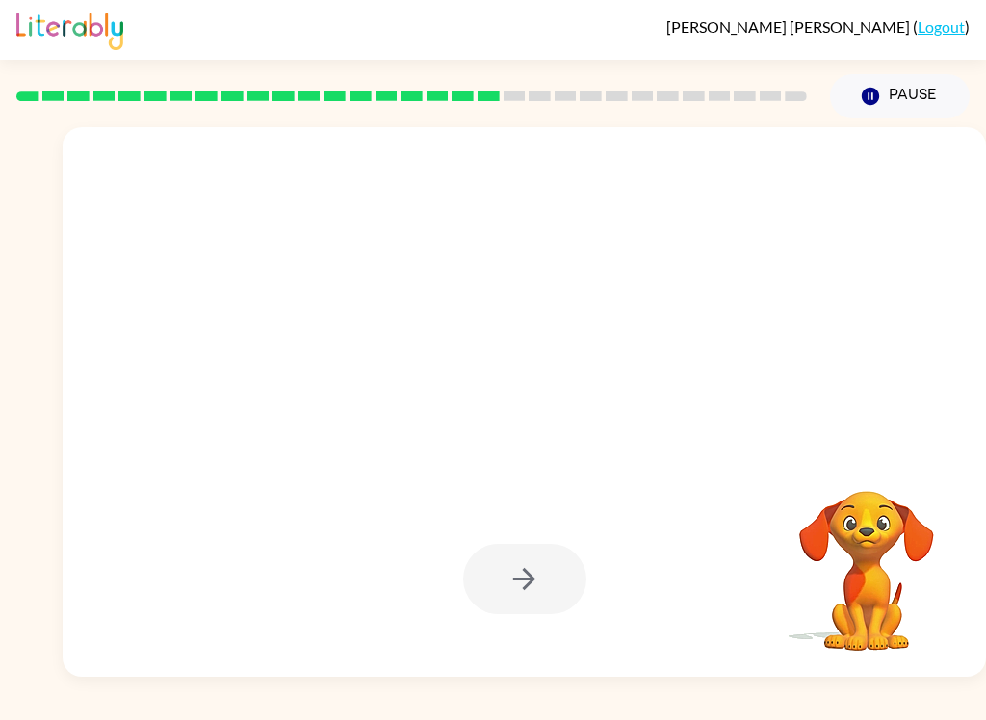
click at [535, 596] on div at bounding box center [524, 579] width 123 height 70
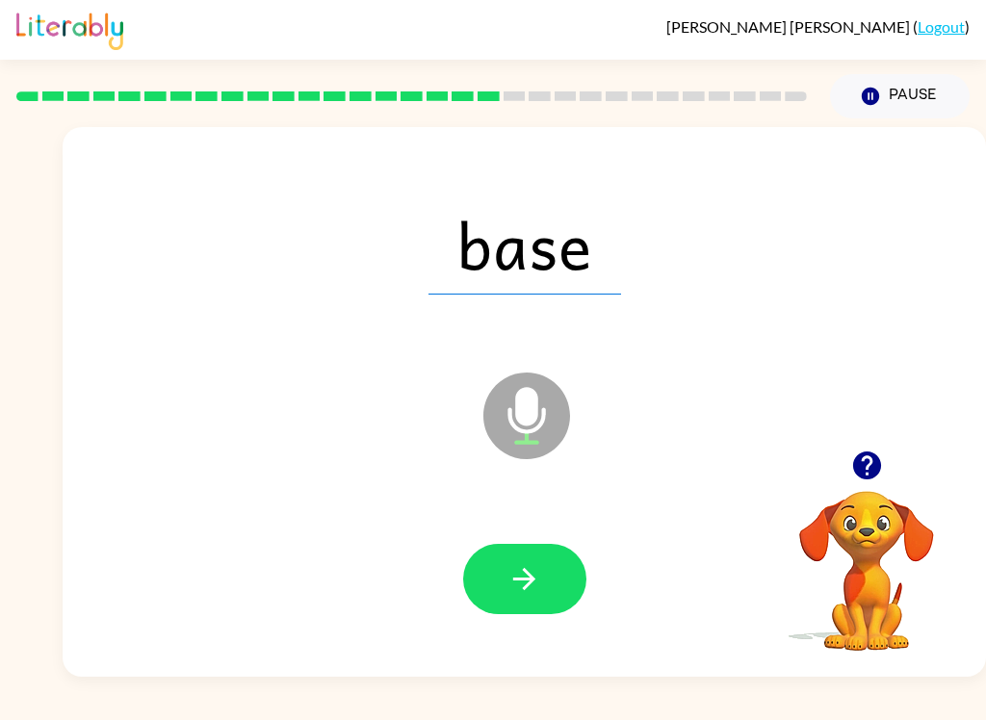
click at [531, 593] on icon "button" at bounding box center [525, 579] width 34 height 34
click at [550, 588] on button "button" at bounding box center [524, 579] width 123 height 70
click at [535, 586] on icon "button" at bounding box center [525, 579] width 34 height 34
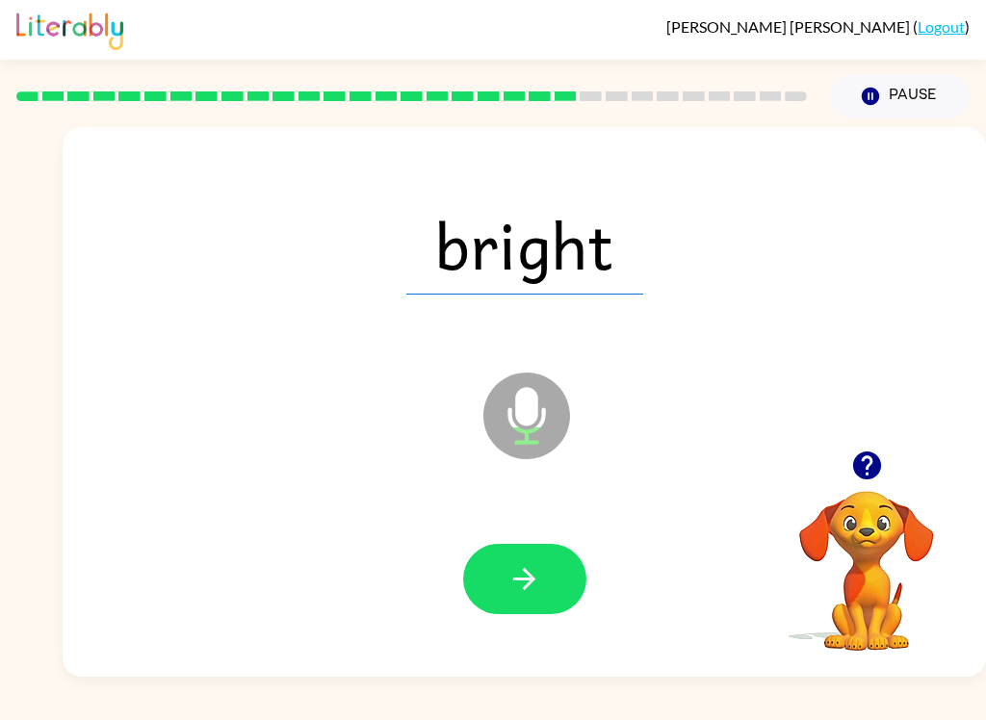
click at [543, 591] on button "button" at bounding box center [524, 579] width 123 height 70
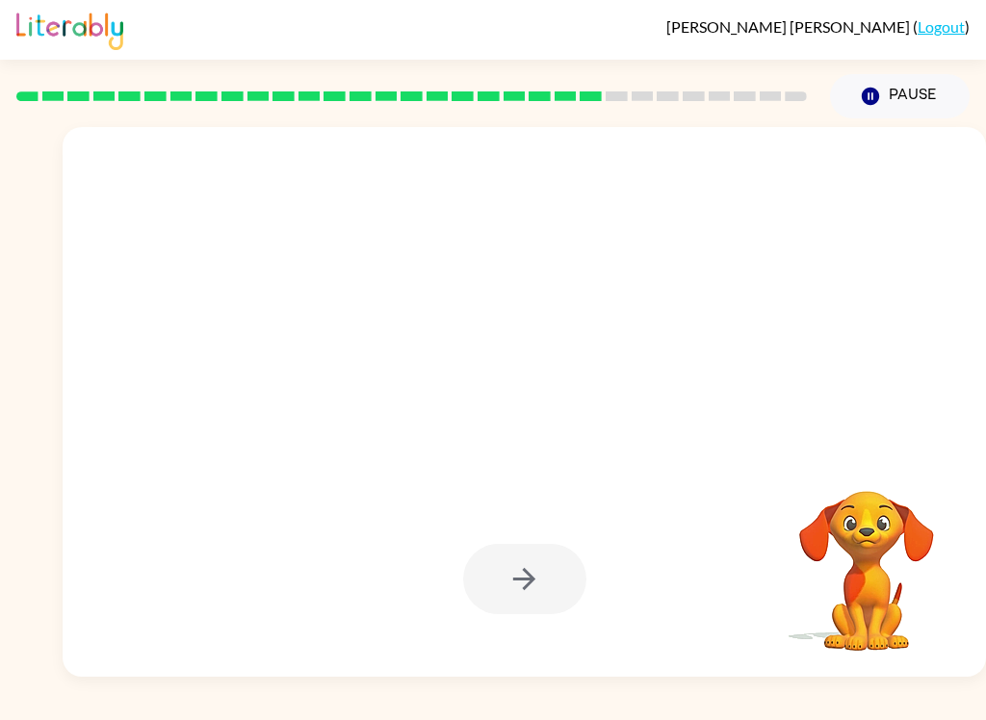
click at [527, 562] on div at bounding box center [524, 579] width 123 height 70
click at [569, 562] on div at bounding box center [524, 579] width 123 height 70
click at [540, 590] on div at bounding box center [524, 579] width 123 height 70
click at [540, 589] on div at bounding box center [524, 579] width 123 height 70
click at [544, 603] on div at bounding box center [524, 579] width 123 height 70
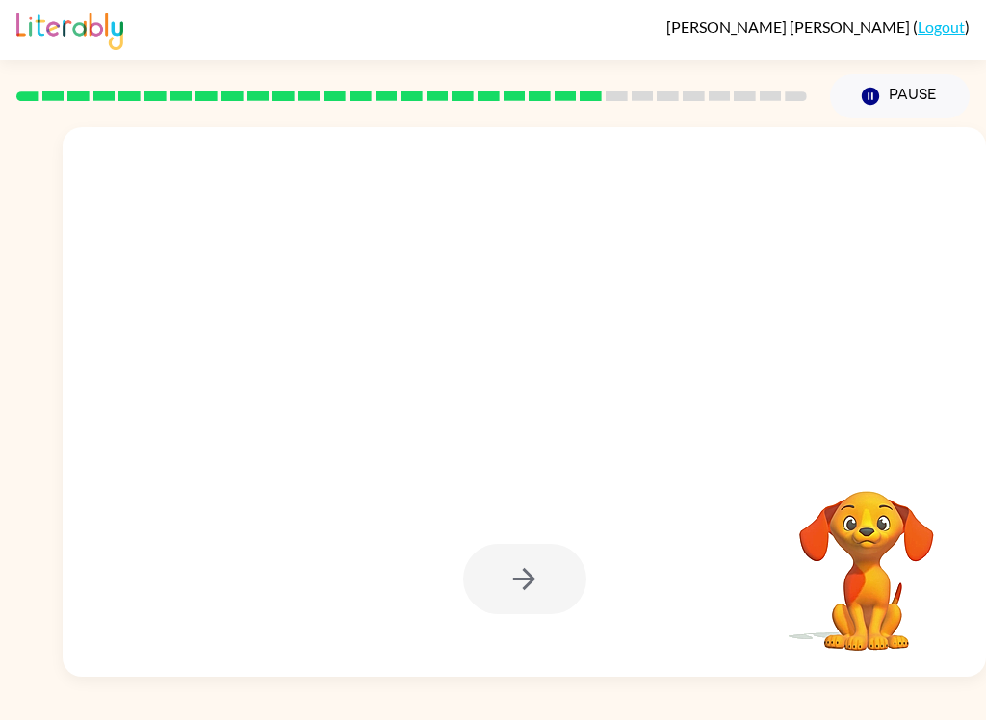
click at [545, 590] on div at bounding box center [524, 579] width 123 height 70
click at [536, 583] on div at bounding box center [524, 579] width 123 height 70
click at [536, 571] on div at bounding box center [524, 579] width 123 height 70
click at [535, 570] on div at bounding box center [524, 579] width 123 height 70
click at [536, 602] on div at bounding box center [524, 579] width 123 height 70
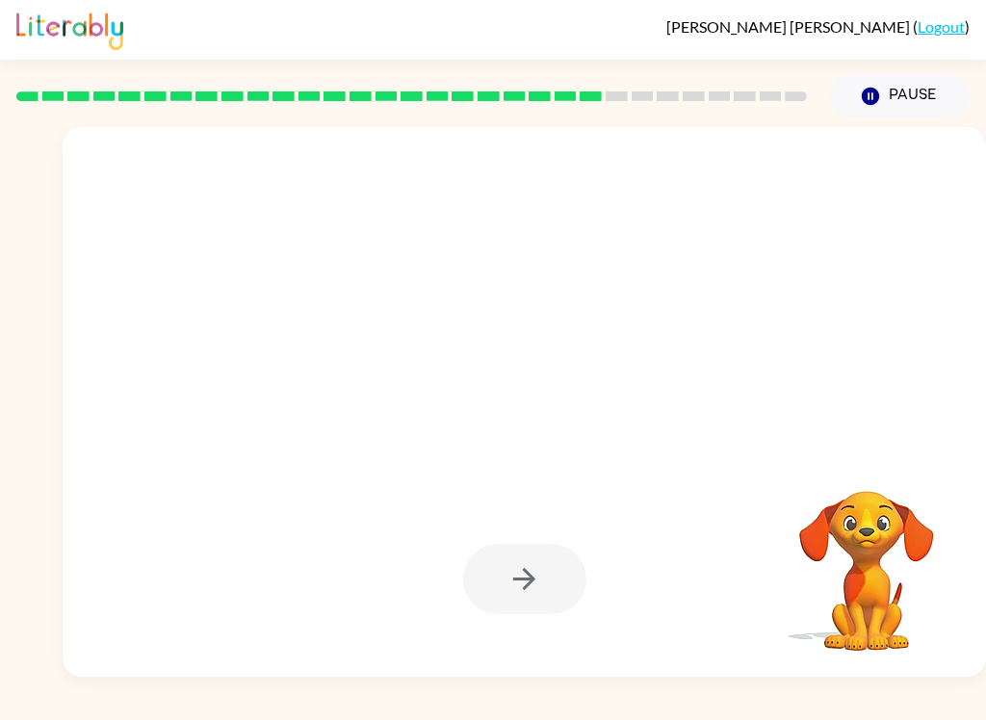
click at [535, 602] on div at bounding box center [524, 579] width 123 height 70
click at [549, 615] on div at bounding box center [524, 580] width 885 height 158
click at [549, 614] on div at bounding box center [524, 579] width 123 height 70
click at [507, 578] on div at bounding box center [524, 579] width 123 height 70
click at [877, 100] on icon "button" at bounding box center [870, 96] width 17 height 17
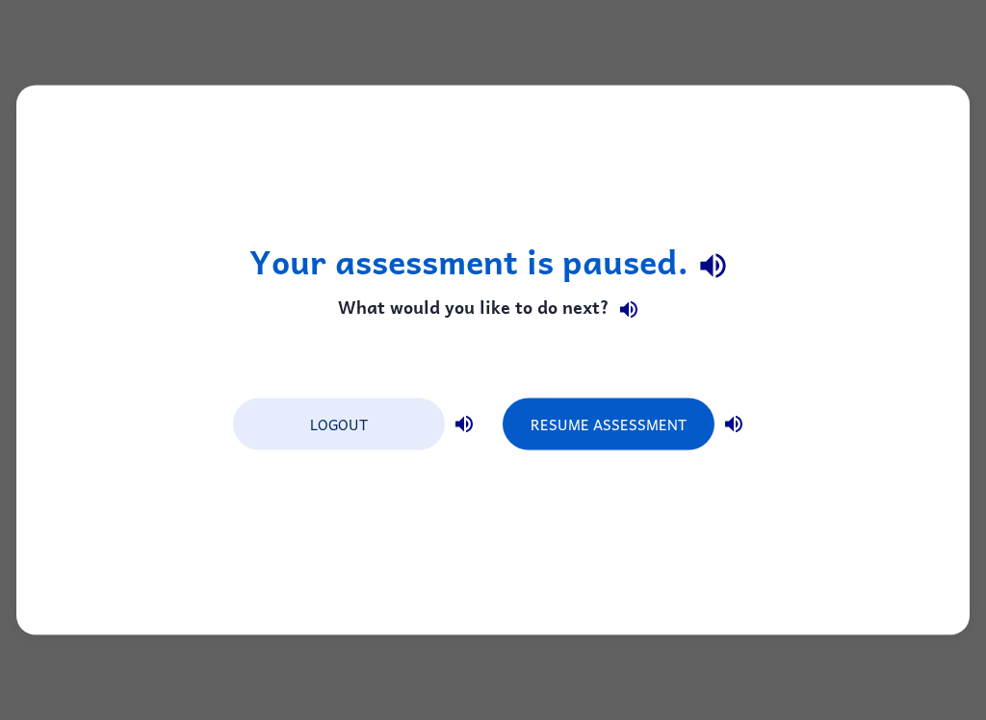
click at [591, 421] on button "Resume Assessment" at bounding box center [609, 425] width 212 height 52
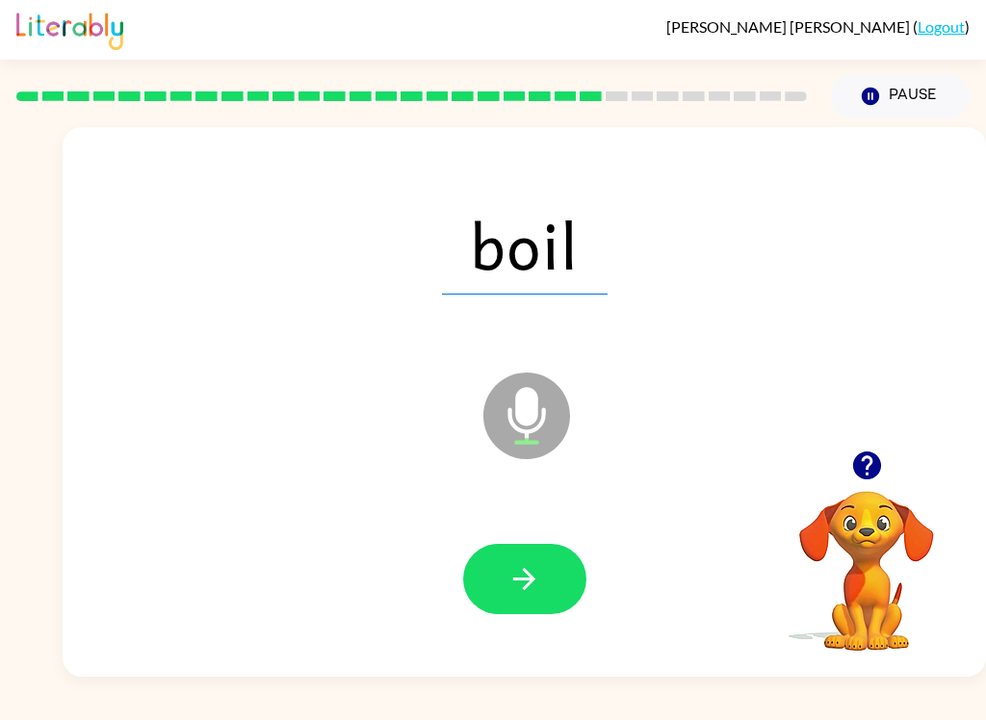
click at [537, 555] on button "button" at bounding box center [524, 579] width 123 height 70
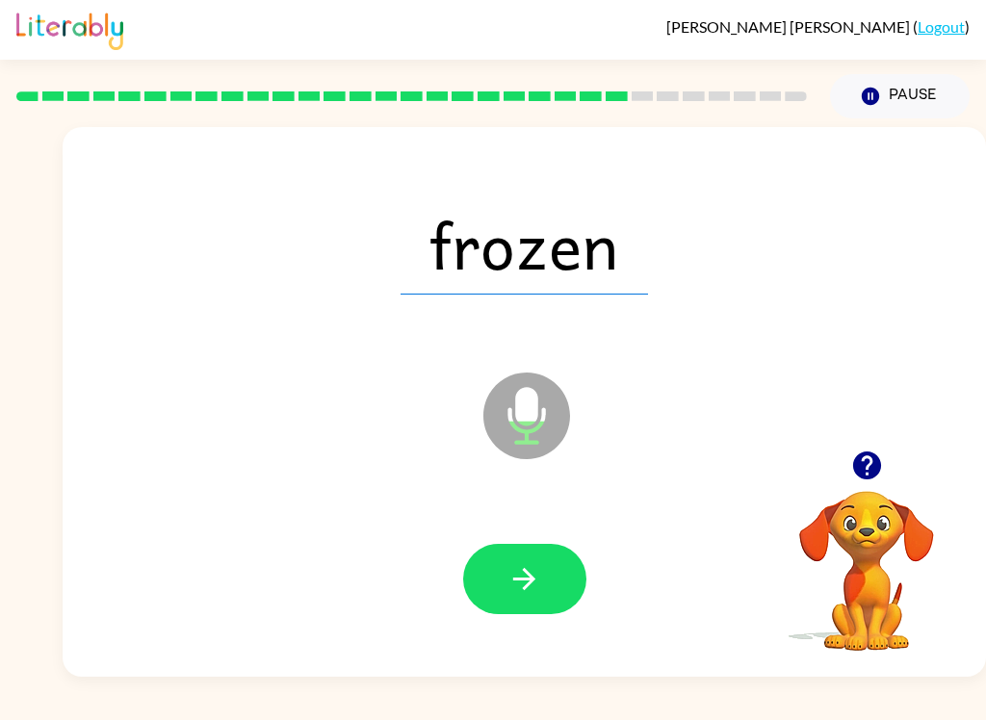
click at [538, 588] on icon "button" at bounding box center [525, 579] width 34 height 34
click at [532, 575] on icon "button" at bounding box center [525, 579] width 34 height 34
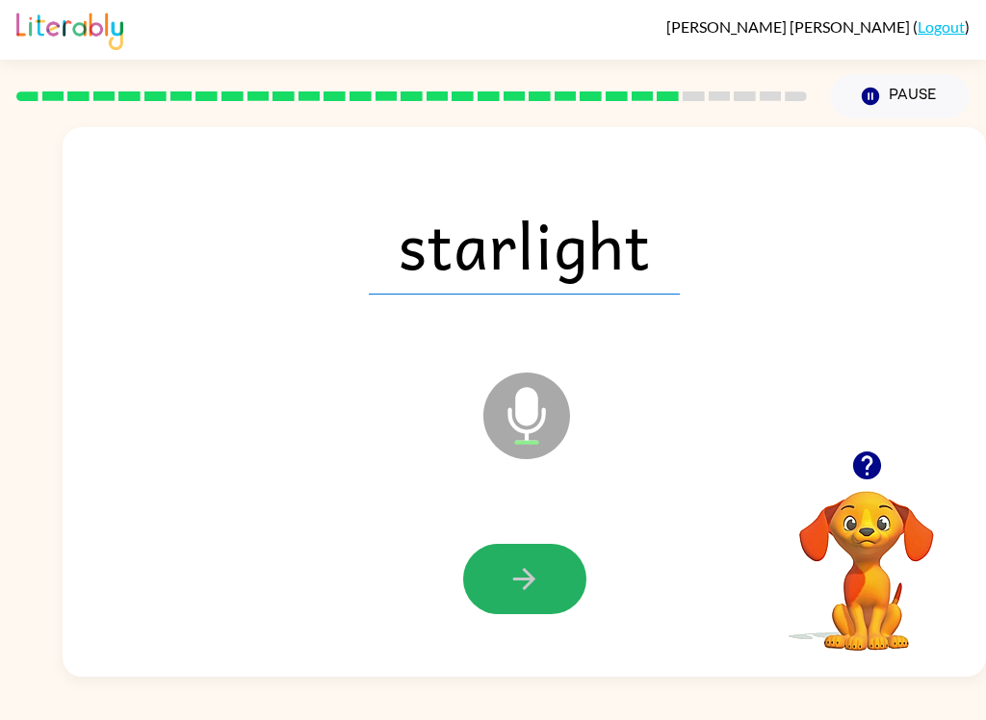
click at [537, 562] on icon "button" at bounding box center [525, 579] width 34 height 34
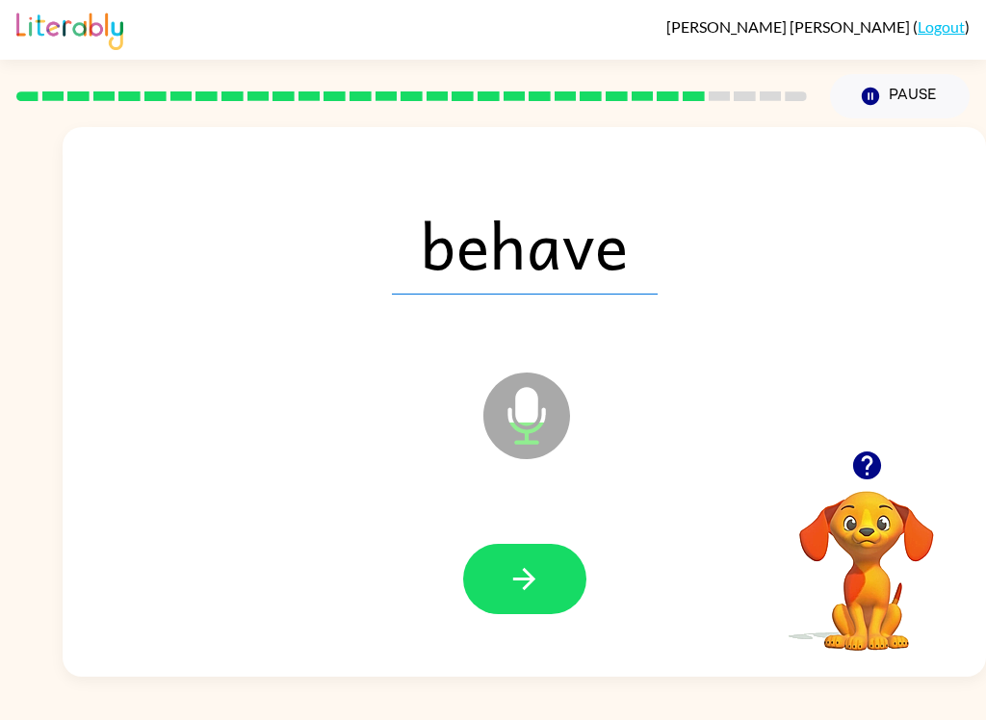
click at [547, 562] on button "button" at bounding box center [524, 579] width 123 height 70
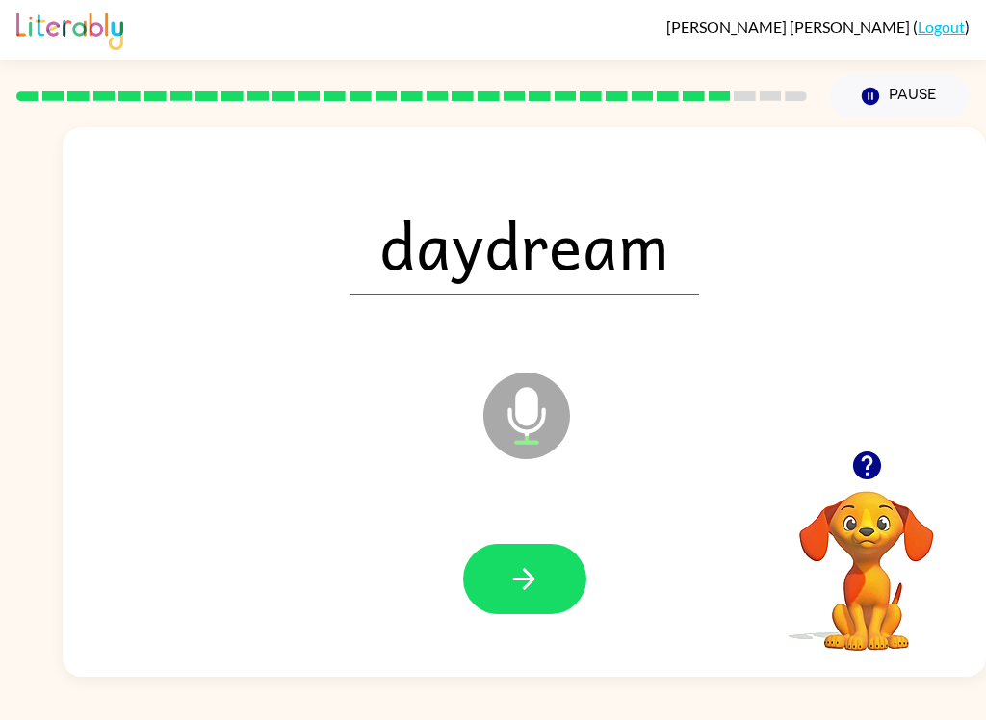
click at [527, 567] on icon "button" at bounding box center [525, 579] width 34 height 34
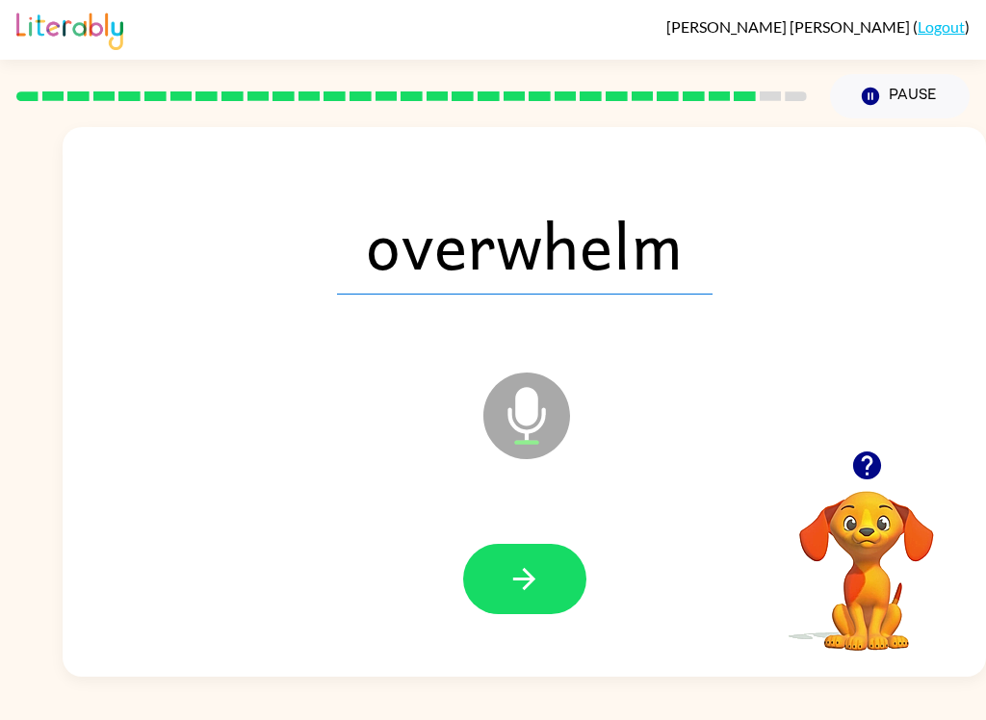
click at [549, 578] on button "button" at bounding box center [524, 579] width 123 height 70
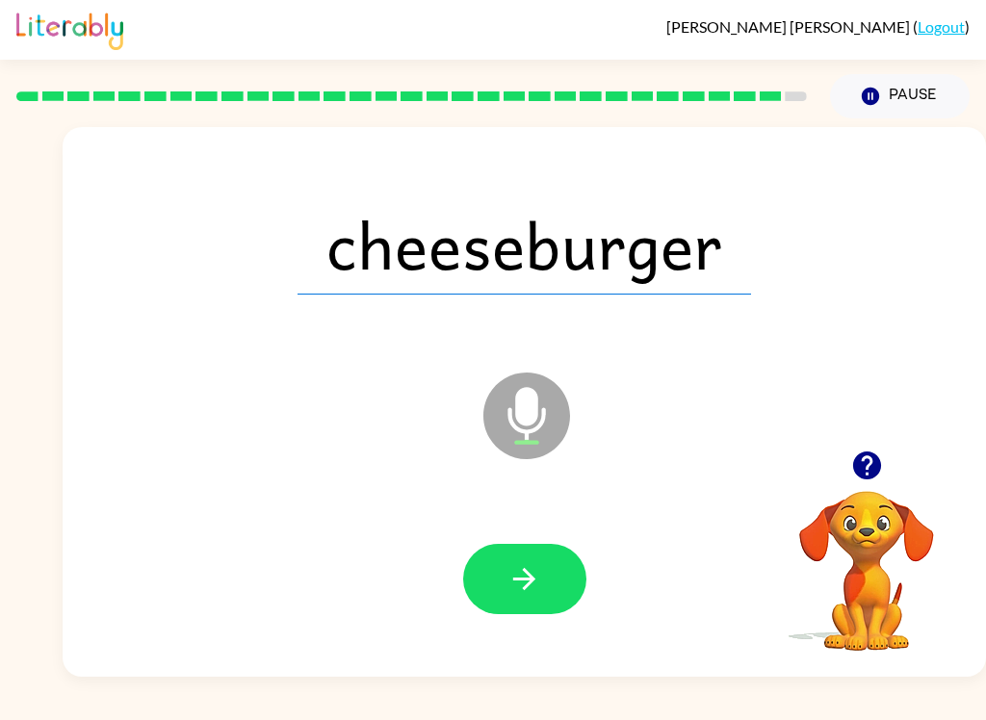
click at [530, 579] on icon "button" at bounding box center [524, 579] width 22 height 22
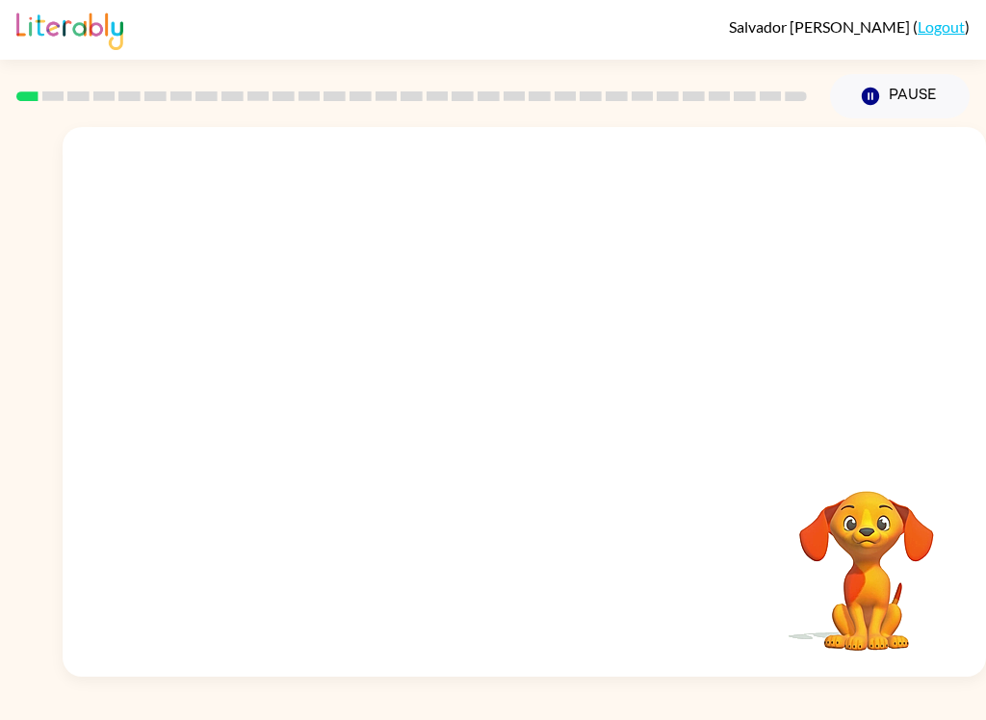
click at [876, 429] on div "Your browser must support playing .mp4 files to use Literably. Please try using…" at bounding box center [525, 402] width 924 height 550
click at [14, 103] on div at bounding box center [412, 96] width 814 height 67
click at [523, 410] on icon "button" at bounding box center [525, 412] width 34 height 34
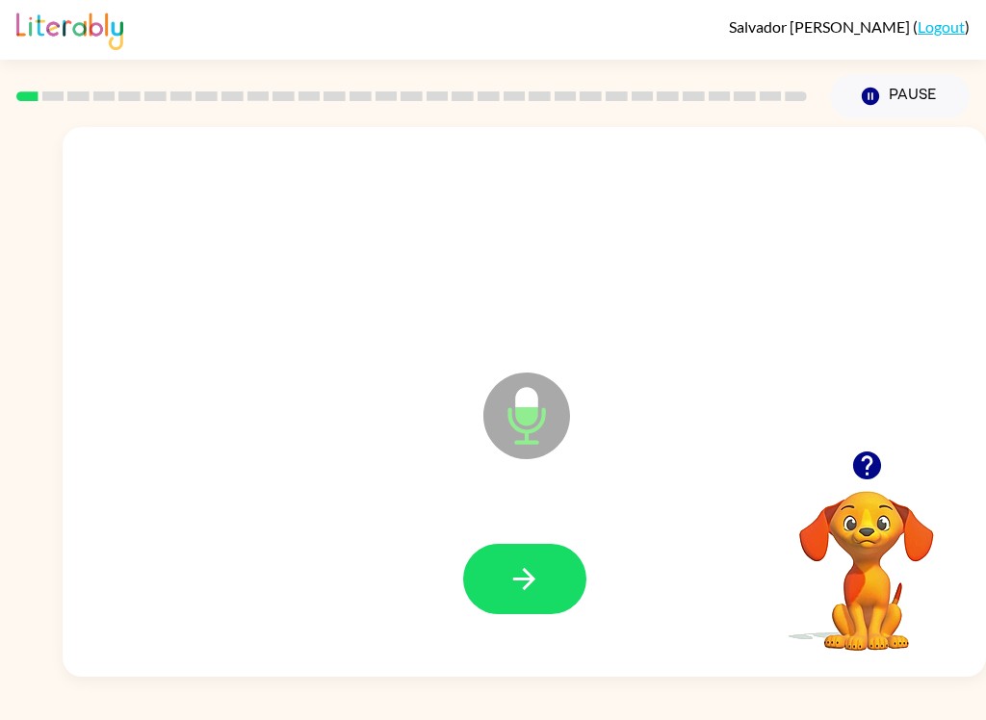
click at [544, 588] on button "button" at bounding box center [524, 579] width 123 height 70
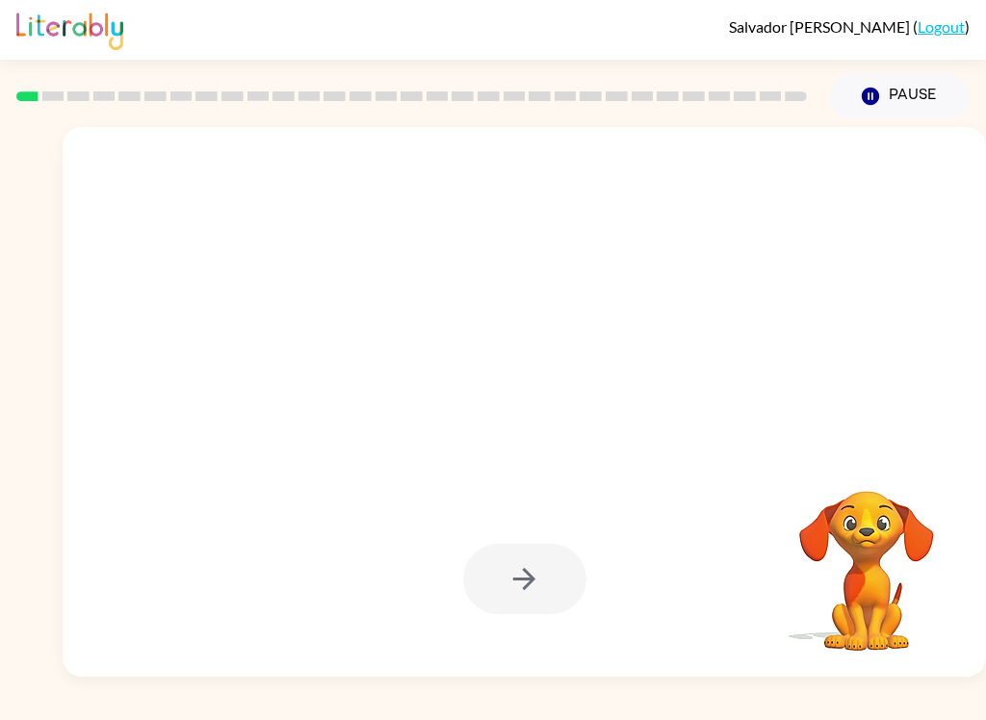
click at [529, 568] on div at bounding box center [524, 579] width 123 height 70
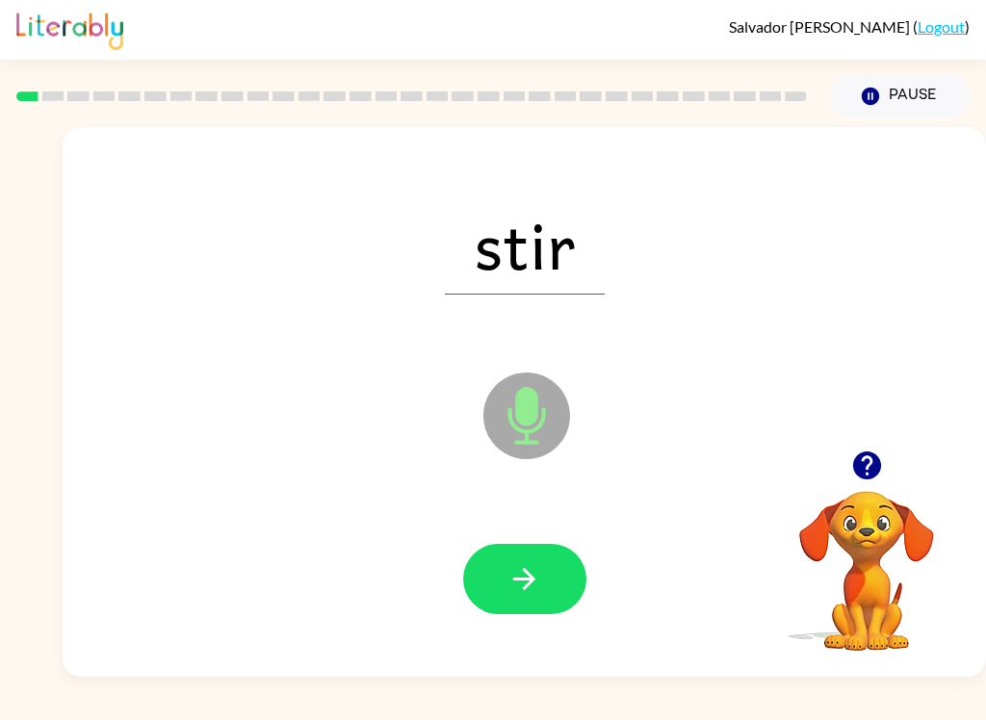
click at [528, 576] on icon "button" at bounding box center [525, 579] width 34 height 34
click at [523, 584] on icon "button" at bounding box center [525, 579] width 34 height 34
click at [524, 590] on icon "button" at bounding box center [525, 579] width 34 height 34
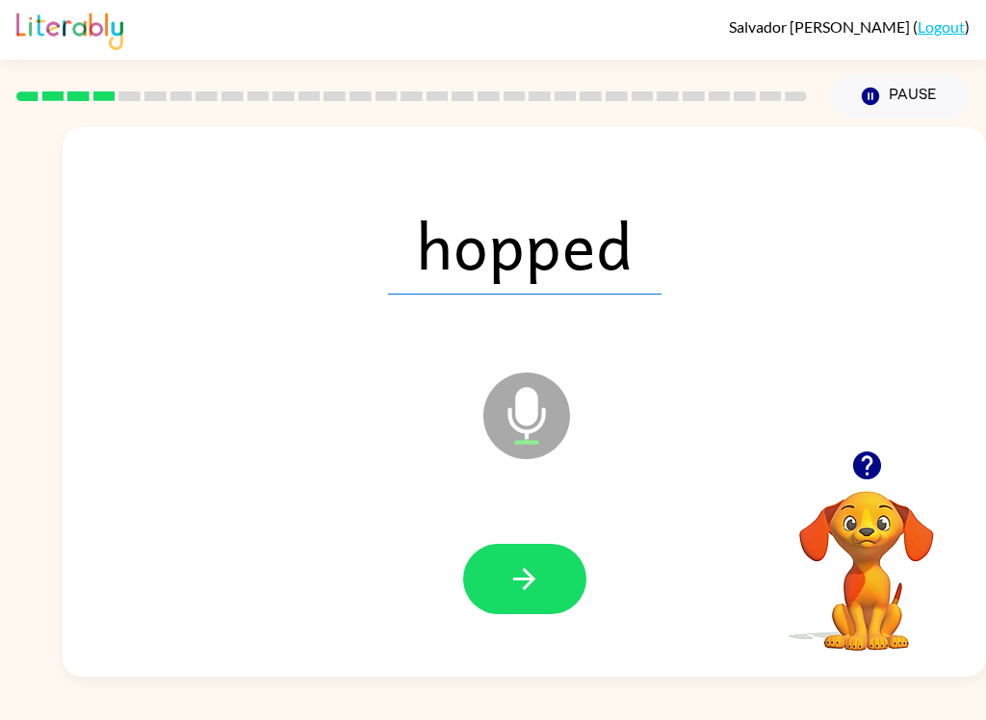
click at [527, 587] on icon "button" at bounding box center [524, 579] width 22 height 22
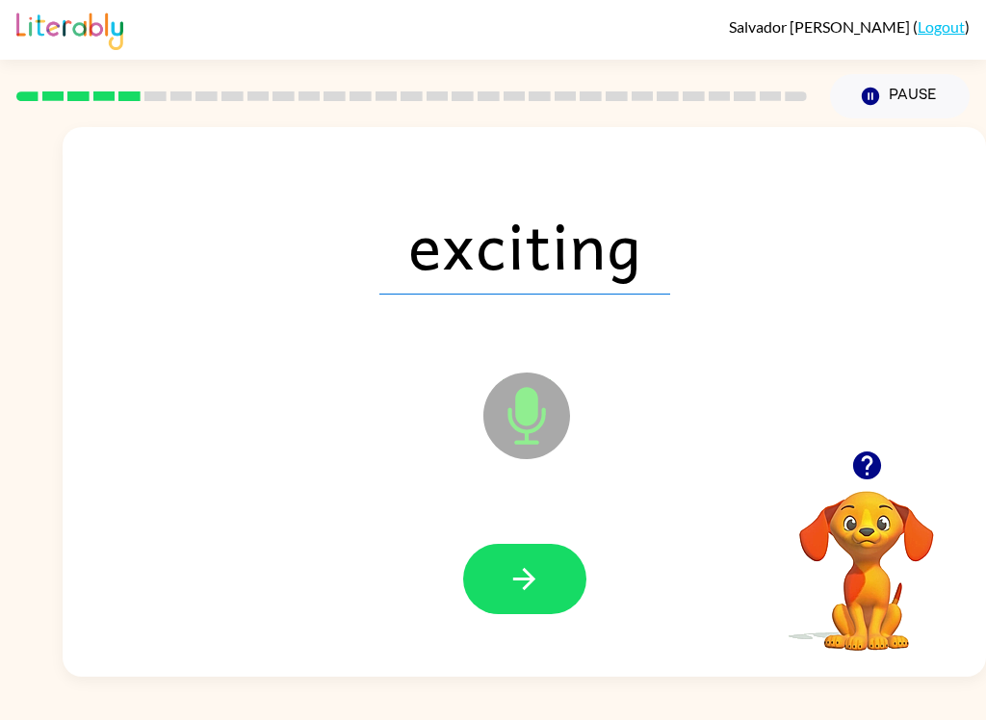
click at [532, 594] on icon "button" at bounding box center [525, 579] width 34 height 34
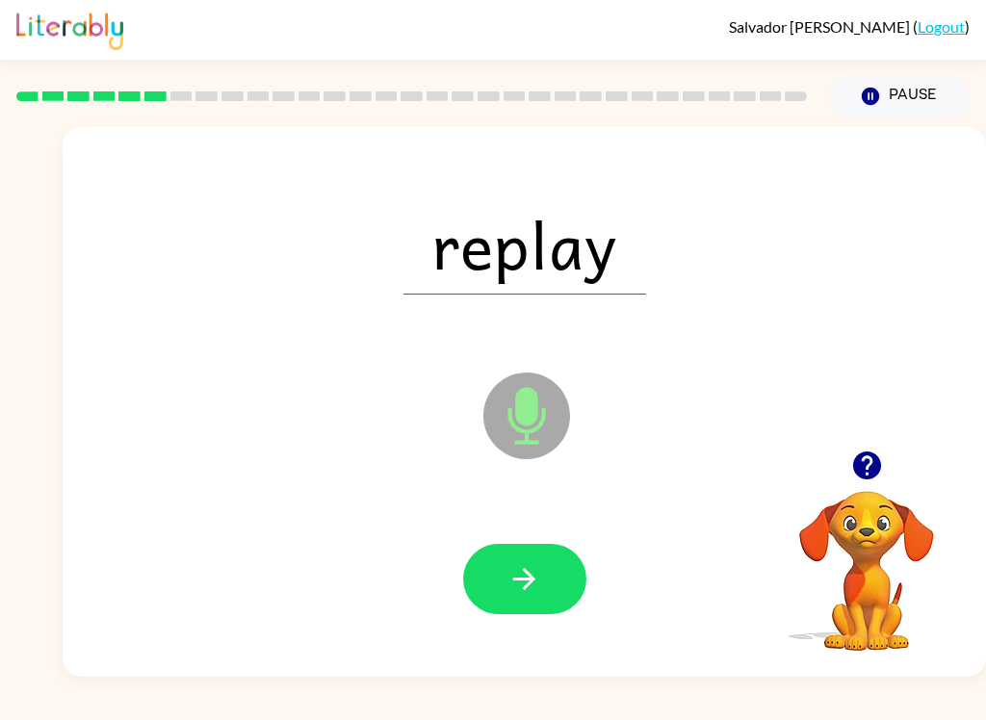
click at [539, 584] on icon "button" at bounding box center [525, 579] width 34 height 34
click at [537, 570] on icon "button" at bounding box center [525, 579] width 34 height 34
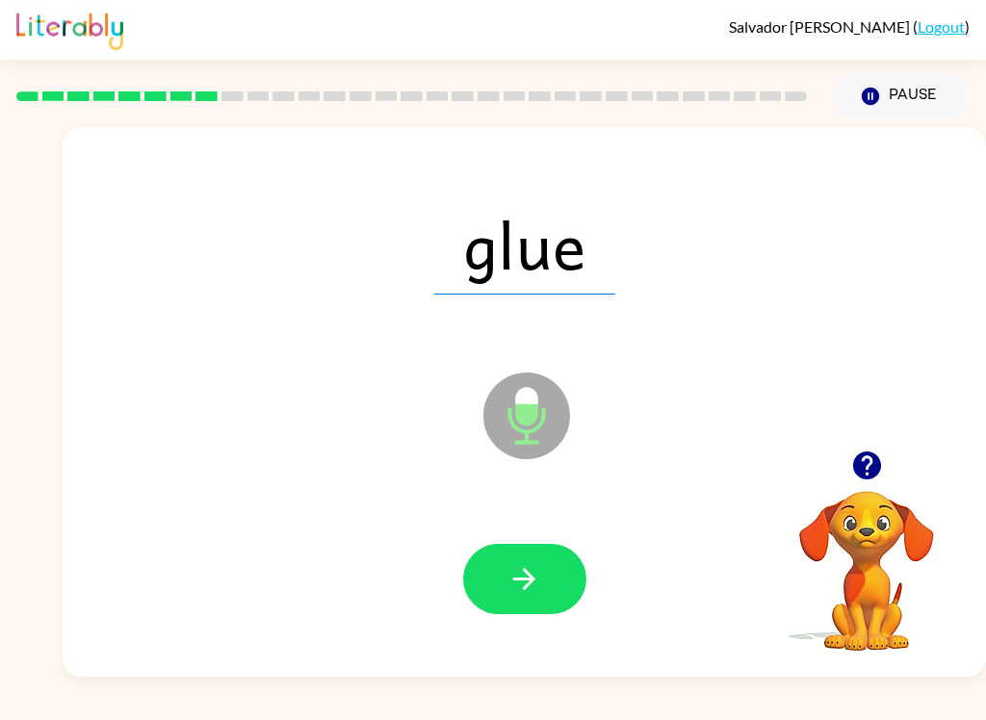
click at [537, 597] on button "button" at bounding box center [524, 579] width 123 height 70
click at [526, 588] on icon "button" at bounding box center [524, 579] width 22 height 22
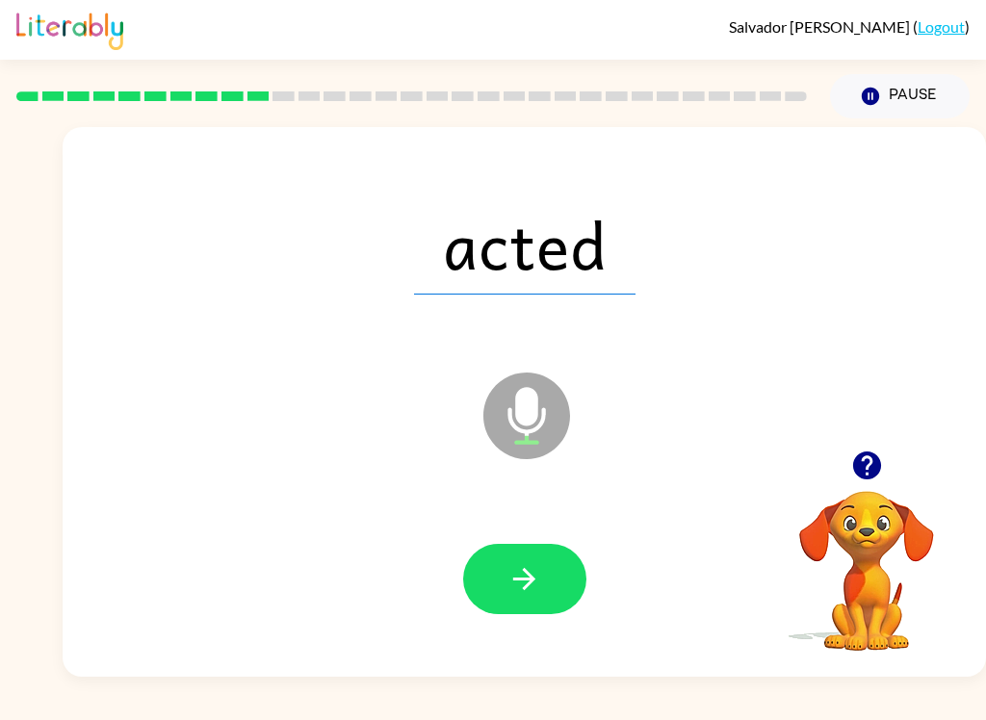
click at [540, 579] on icon "button" at bounding box center [525, 579] width 34 height 34
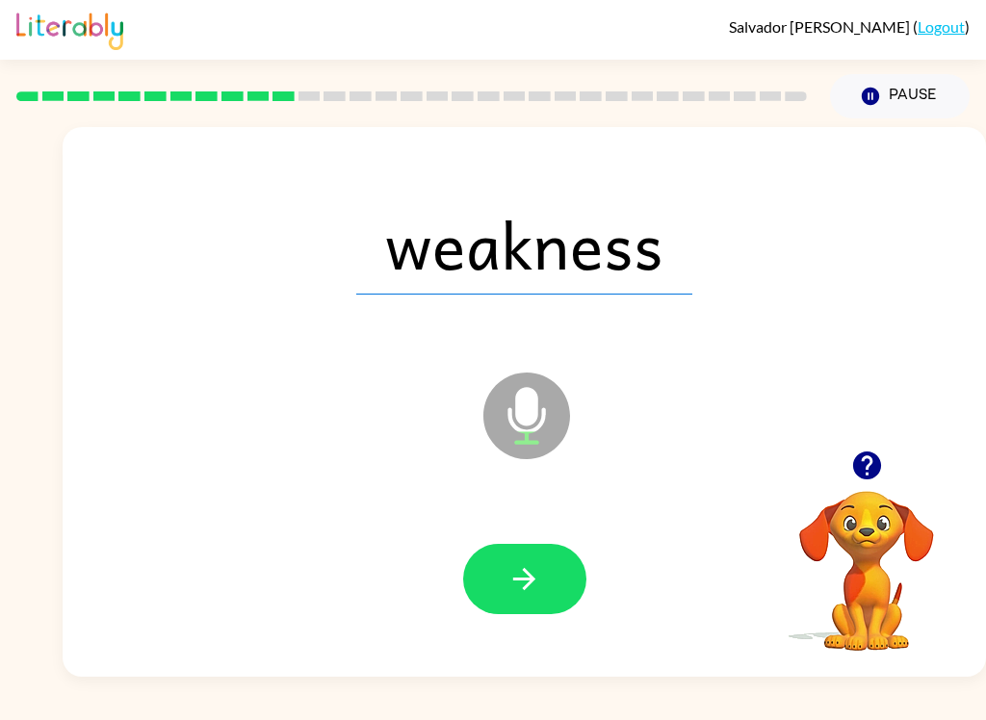
click at [532, 593] on icon "button" at bounding box center [525, 579] width 34 height 34
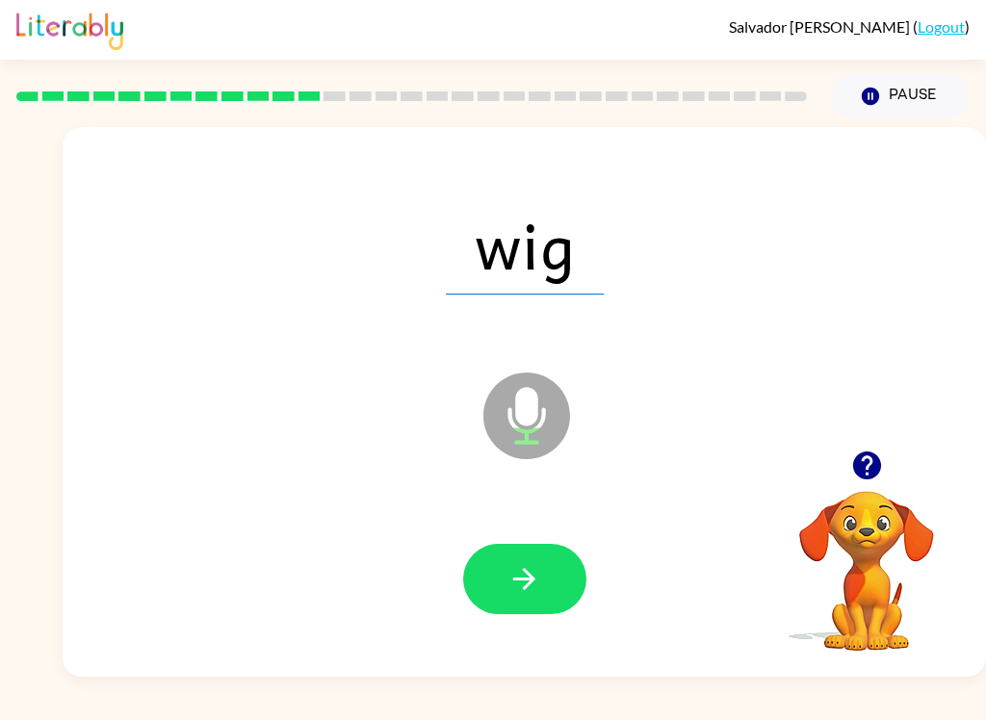
click at [540, 587] on icon "button" at bounding box center [525, 579] width 34 height 34
click at [533, 568] on icon "button" at bounding box center [525, 579] width 34 height 34
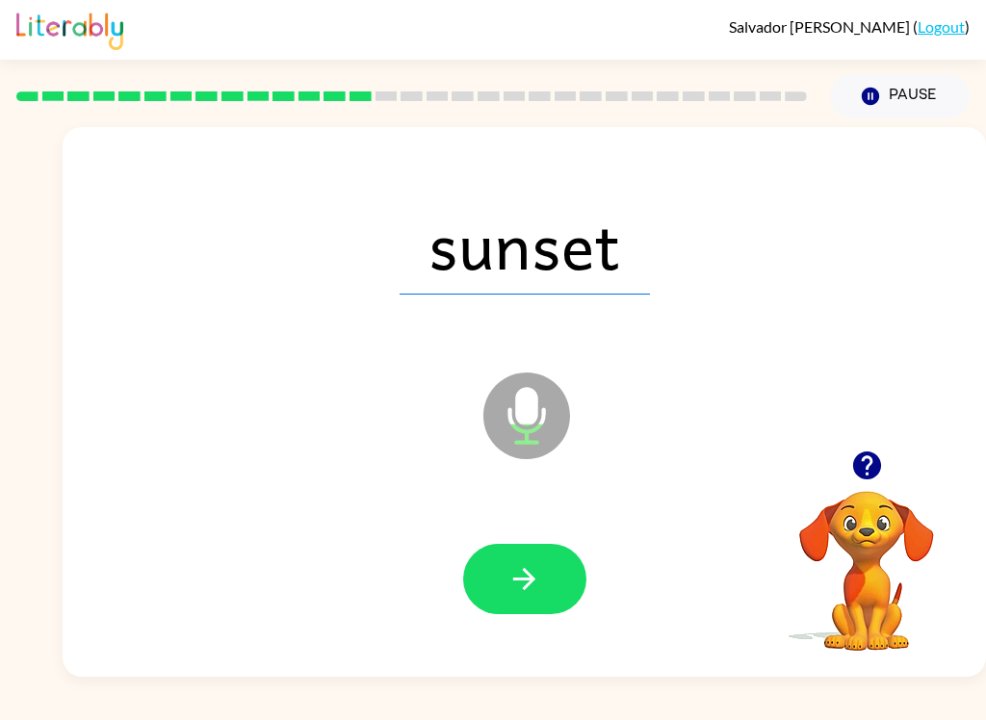
click at [500, 580] on button "button" at bounding box center [524, 579] width 123 height 70
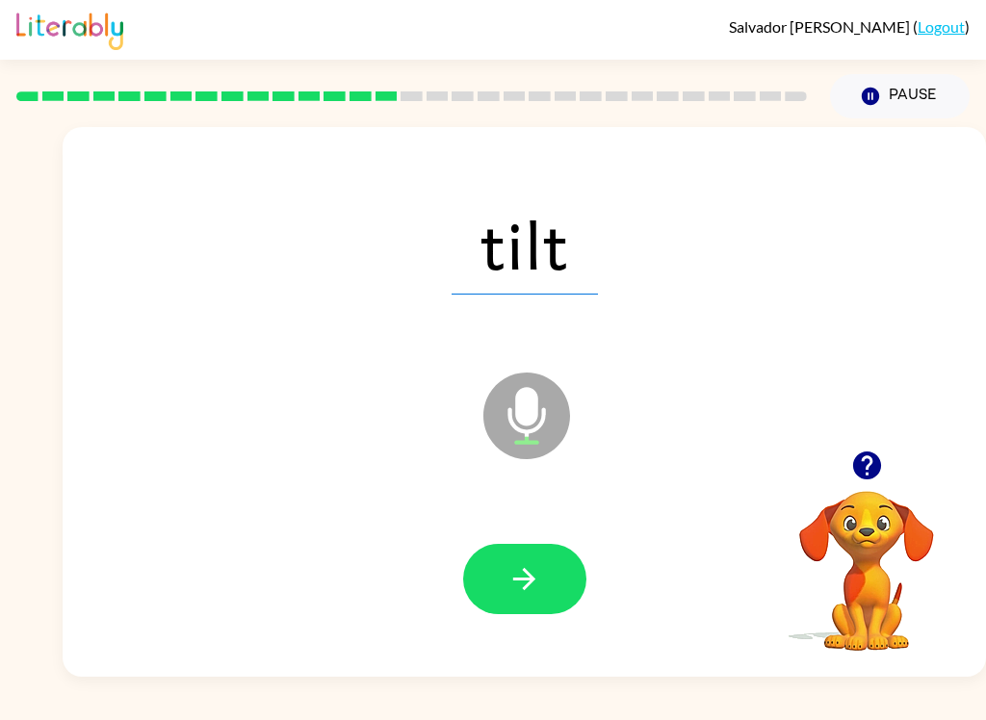
click at [535, 573] on icon "button" at bounding box center [525, 579] width 34 height 34
click at [523, 563] on icon "button" at bounding box center [525, 579] width 34 height 34
click at [540, 586] on icon "button" at bounding box center [525, 579] width 34 height 34
click at [552, 606] on button "button" at bounding box center [524, 579] width 123 height 70
click at [519, 557] on button "button" at bounding box center [524, 579] width 123 height 70
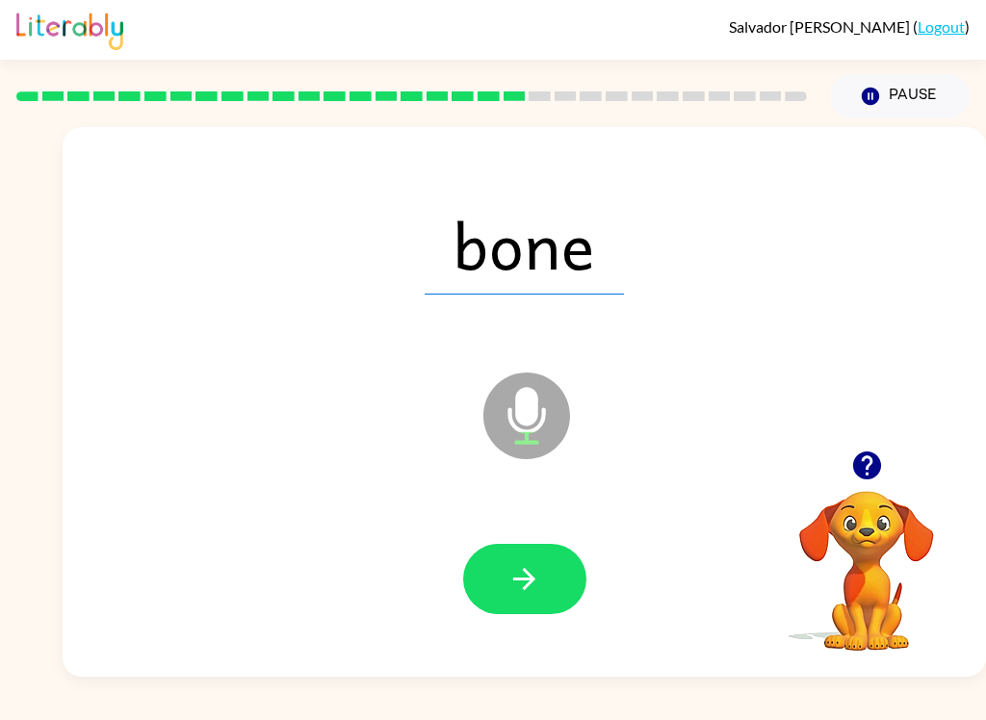
click at [516, 594] on icon "button" at bounding box center [525, 579] width 34 height 34
click at [533, 587] on icon "button" at bounding box center [525, 579] width 34 height 34
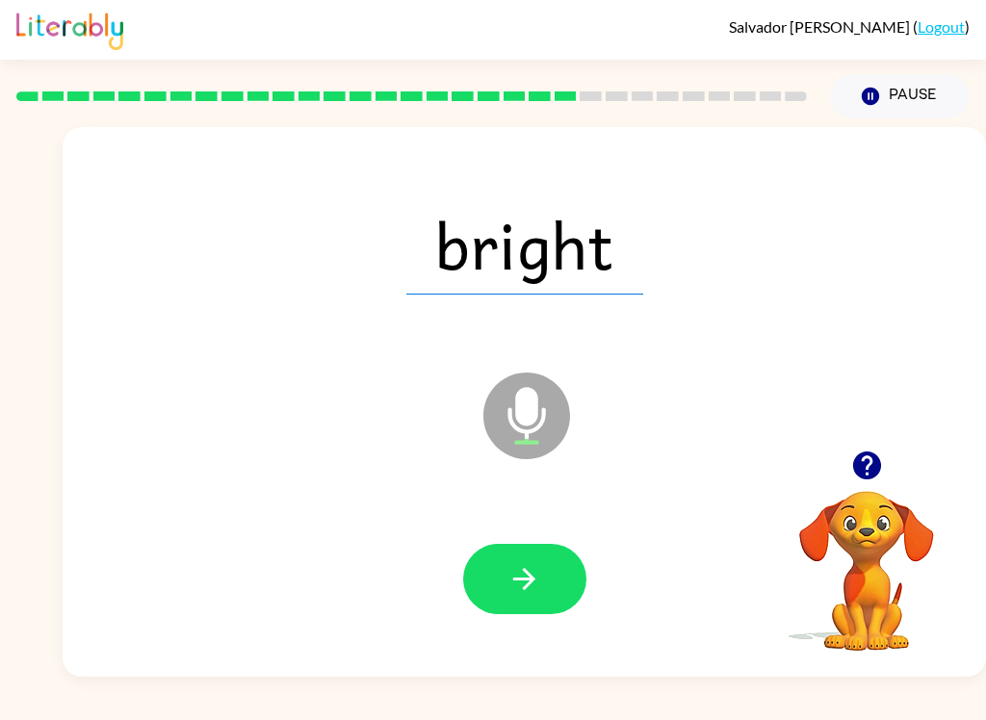
click at [521, 589] on icon "button" at bounding box center [525, 579] width 34 height 34
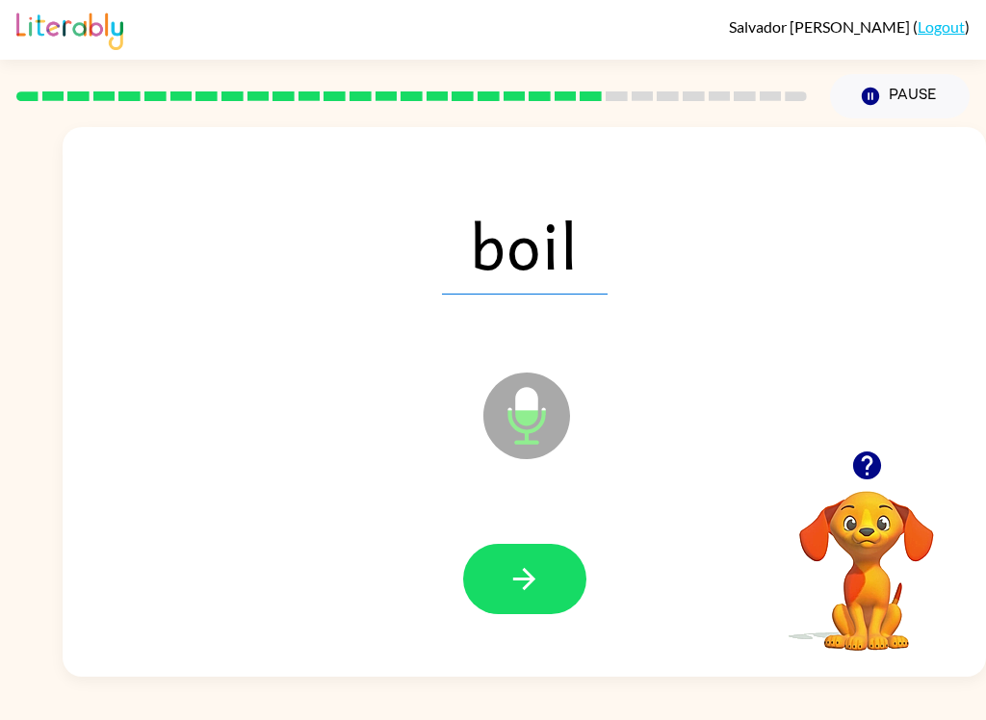
click at [529, 599] on button "button" at bounding box center [524, 579] width 123 height 70
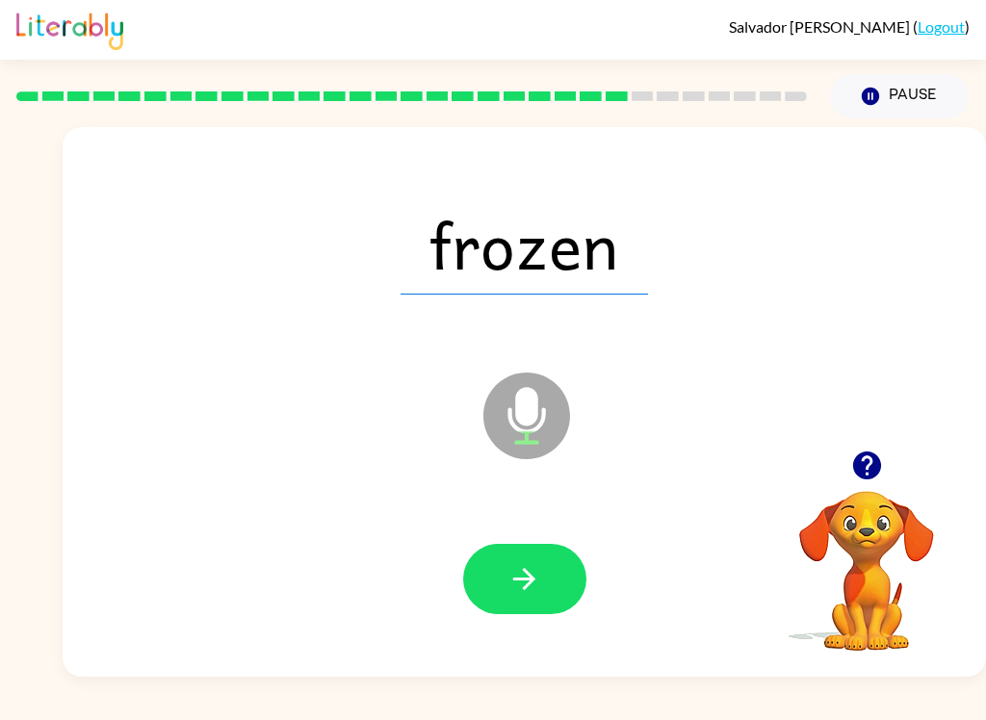
click at [541, 594] on button "button" at bounding box center [524, 579] width 123 height 70
click at [517, 602] on button "button" at bounding box center [524, 579] width 123 height 70
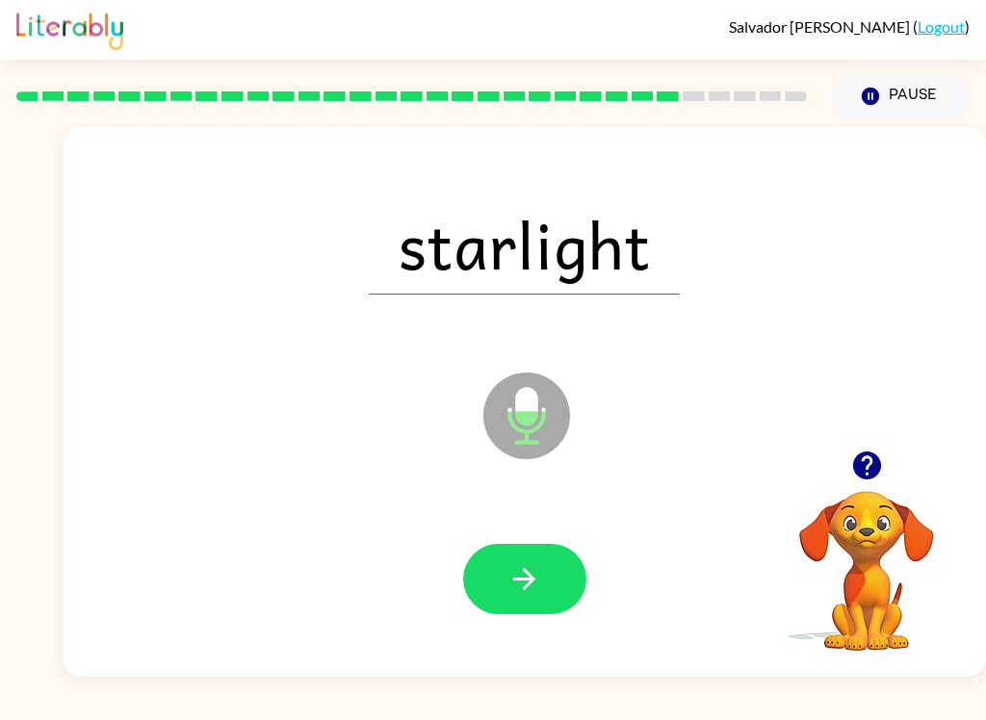
click at [542, 583] on button "button" at bounding box center [524, 579] width 123 height 70
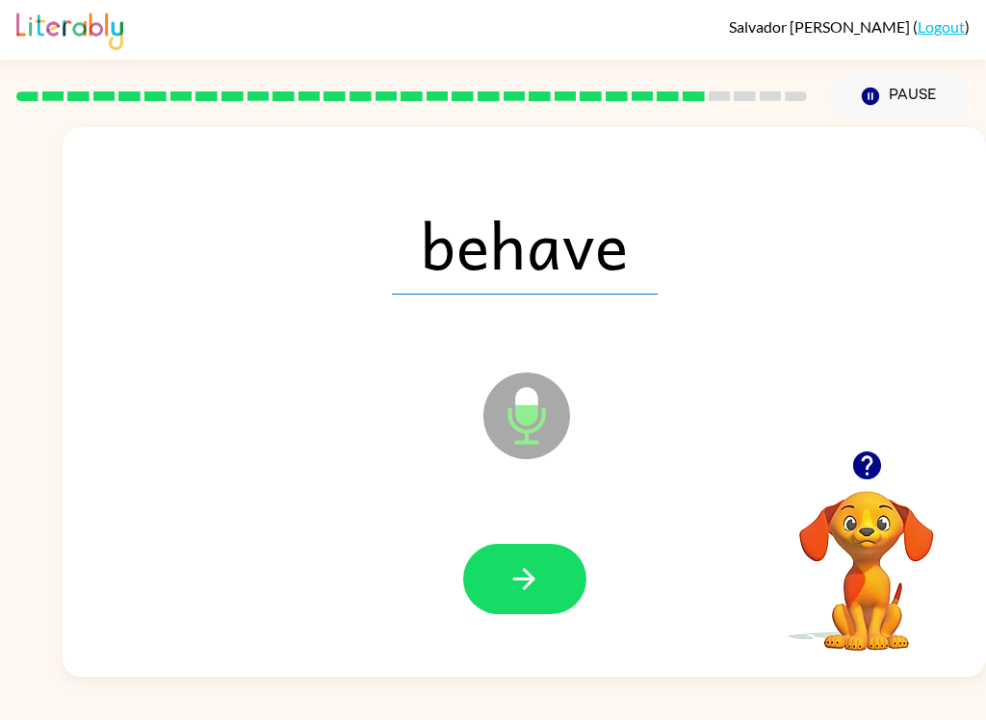
click at [536, 585] on icon "button" at bounding box center [525, 579] width 34 height 34
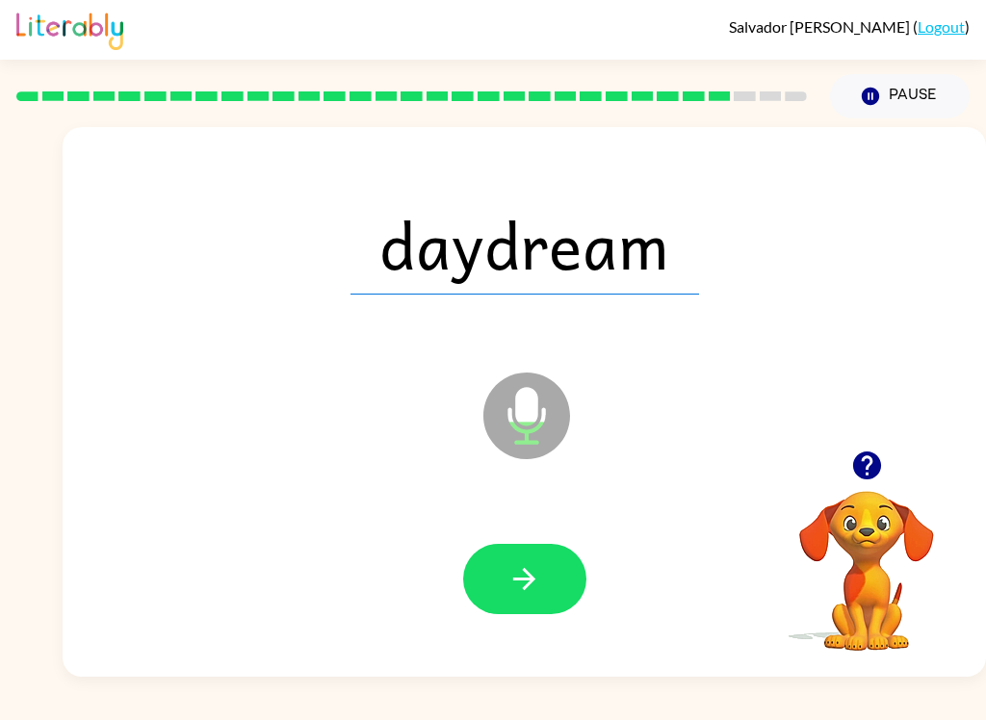
click at [540, 555] on button "button" at bounding box center [524, 579] width 123 height 70
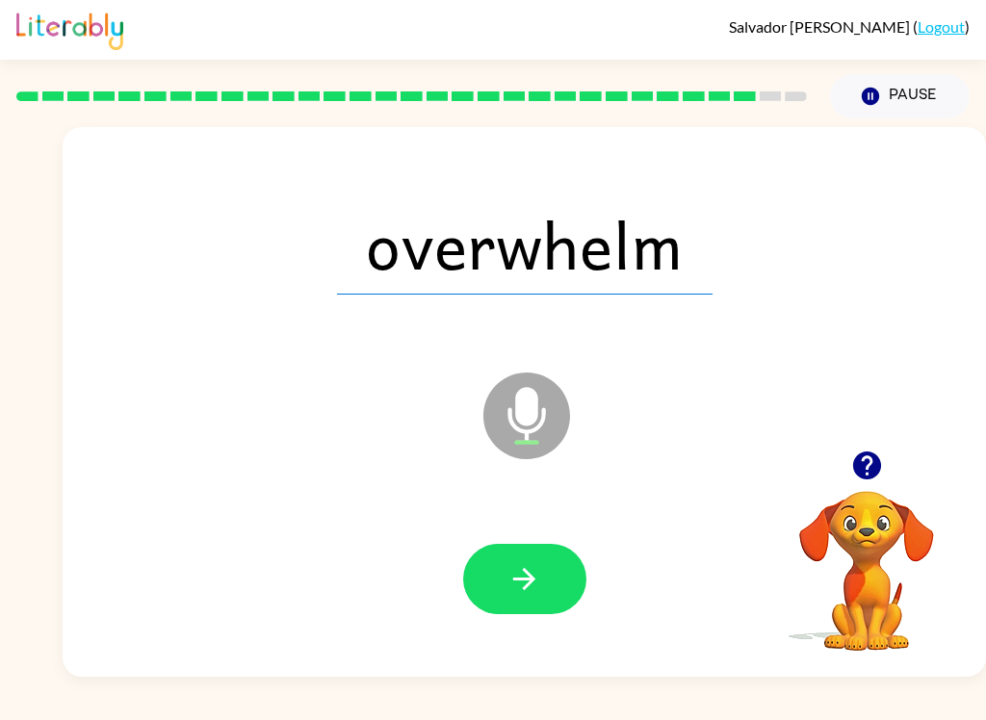
click at [544, 568] on button "button" at bounding box center [524, 579] width 123 height 70
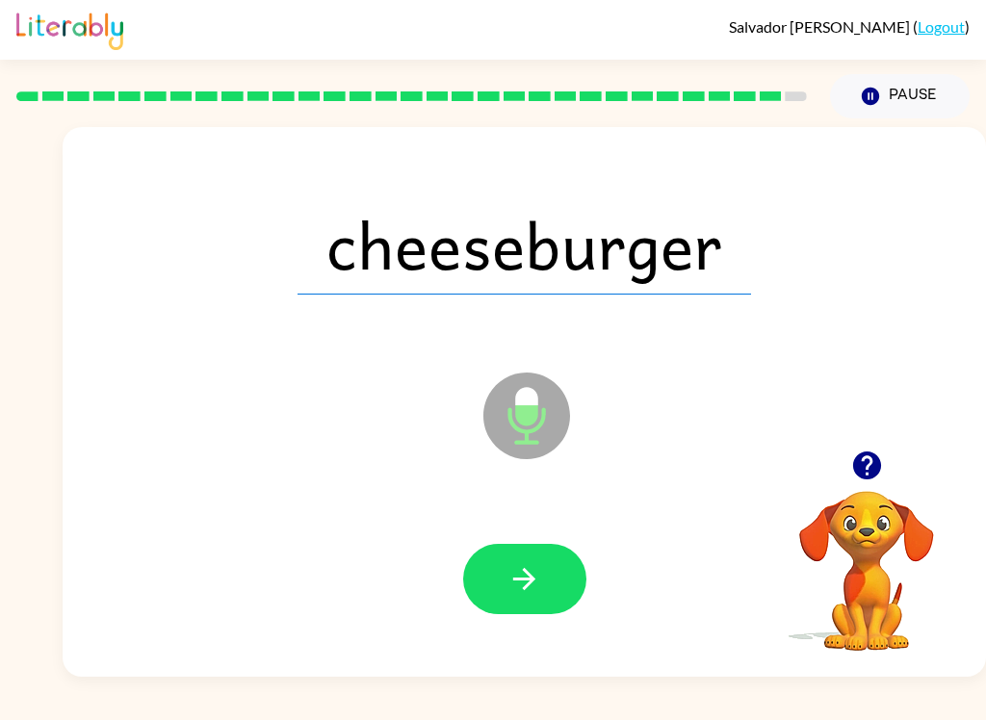
click at [544, 594] on button "button" at bounding box center [524, 579] width 123 height 70
